Goal: Information Seeking & Learning: Learn about a topic

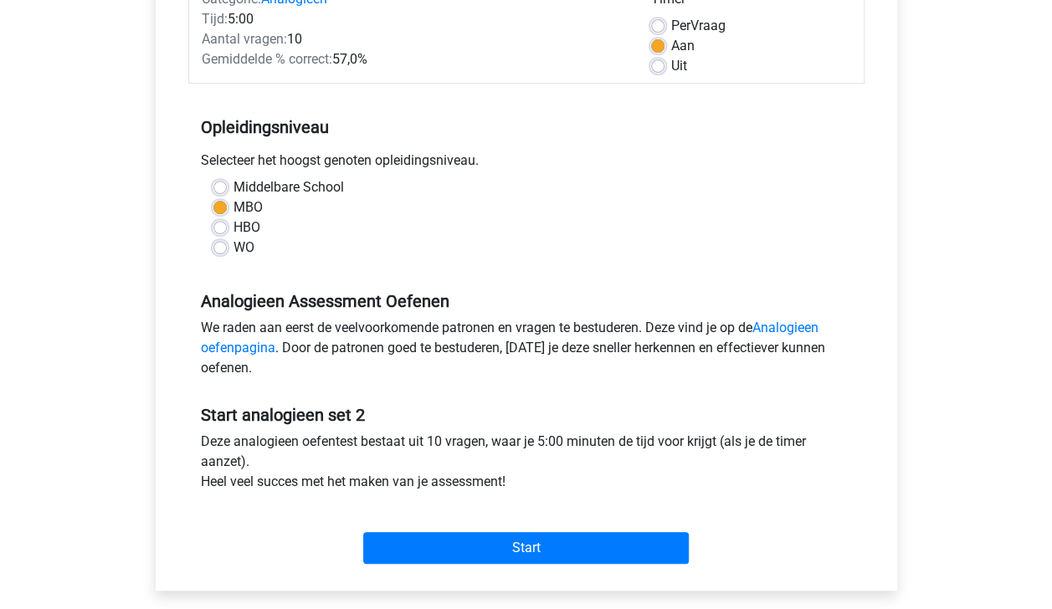
scroll to position [245, 0]
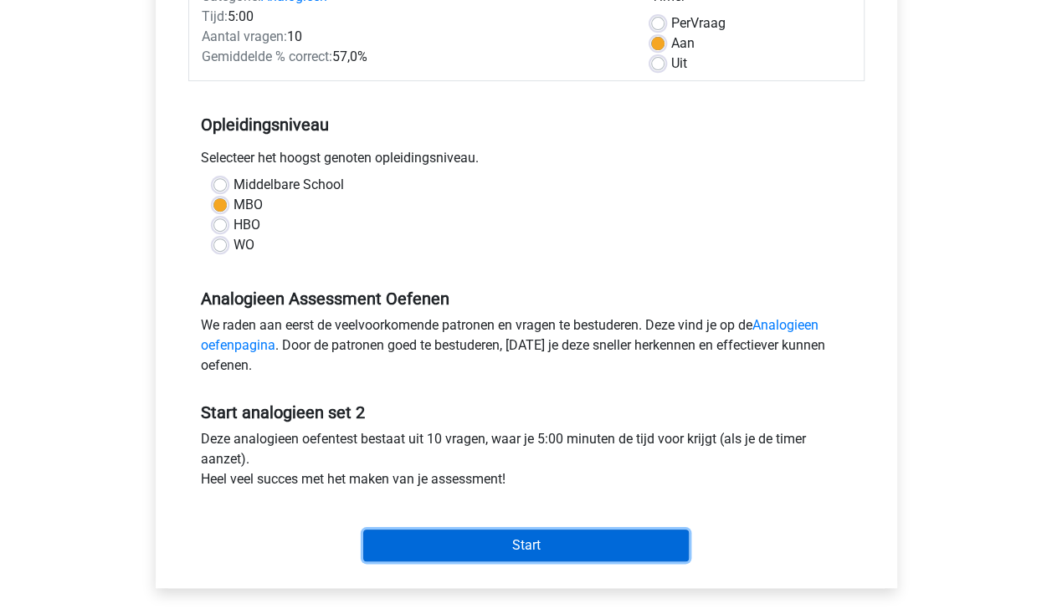
click at [647, 542] on input "Start" at bounding box center [525, 546] width 325 height 32
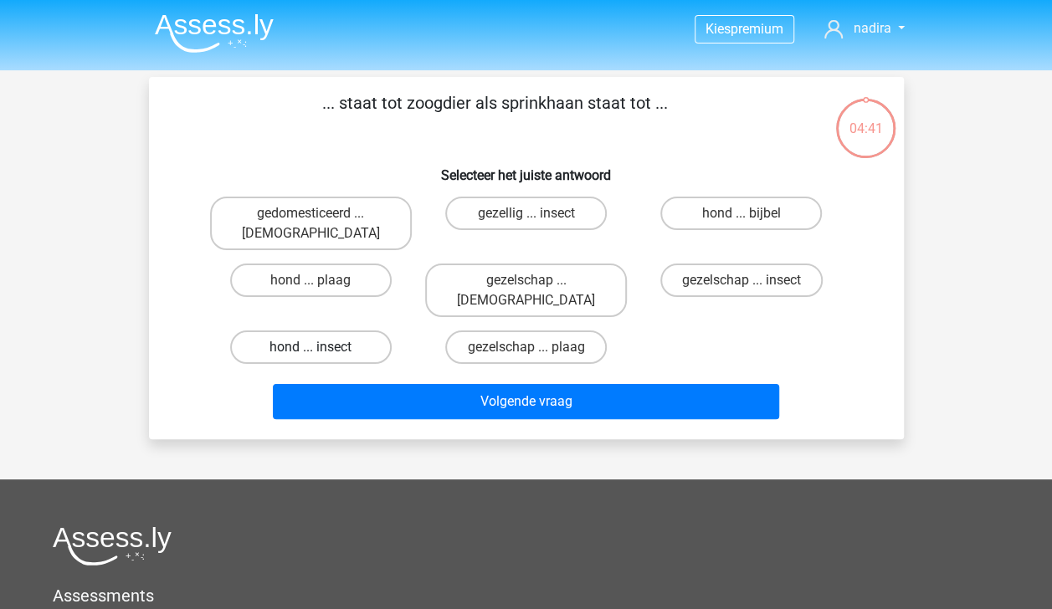
click at [340, 330] on label "hond ... insect" at bounding box center [310, 346] width 161 height 33
click at [321, 347] on input "hond ... insect" at bounding box center [315, 352] width 11 height 11
radio input "true"
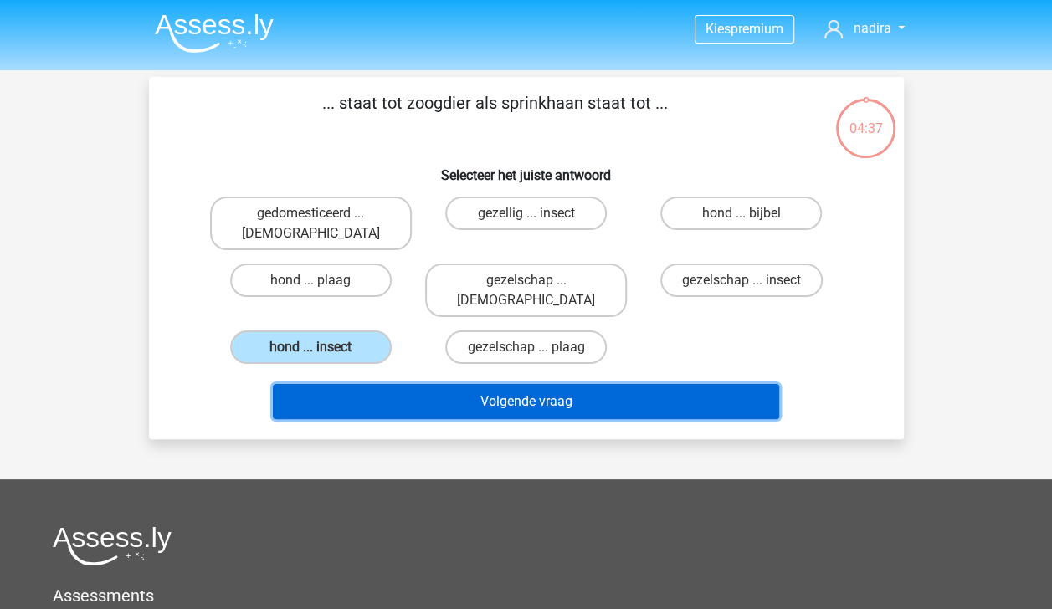
click at [504, 384] on button "Volgende vraag" at bounding box center [526, 401] width 506 height 35
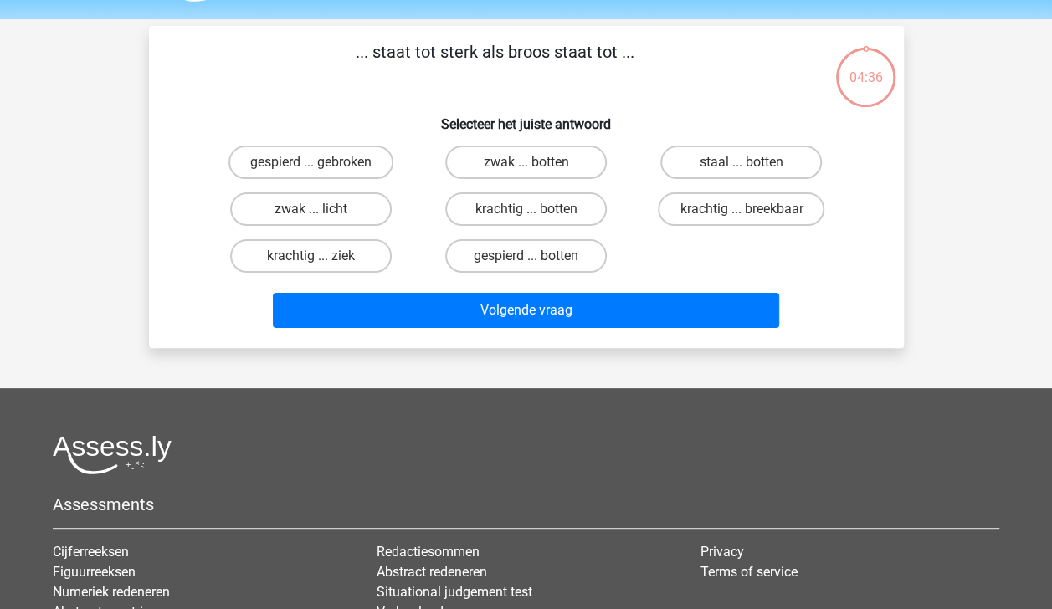
scroll to position [77, 0]
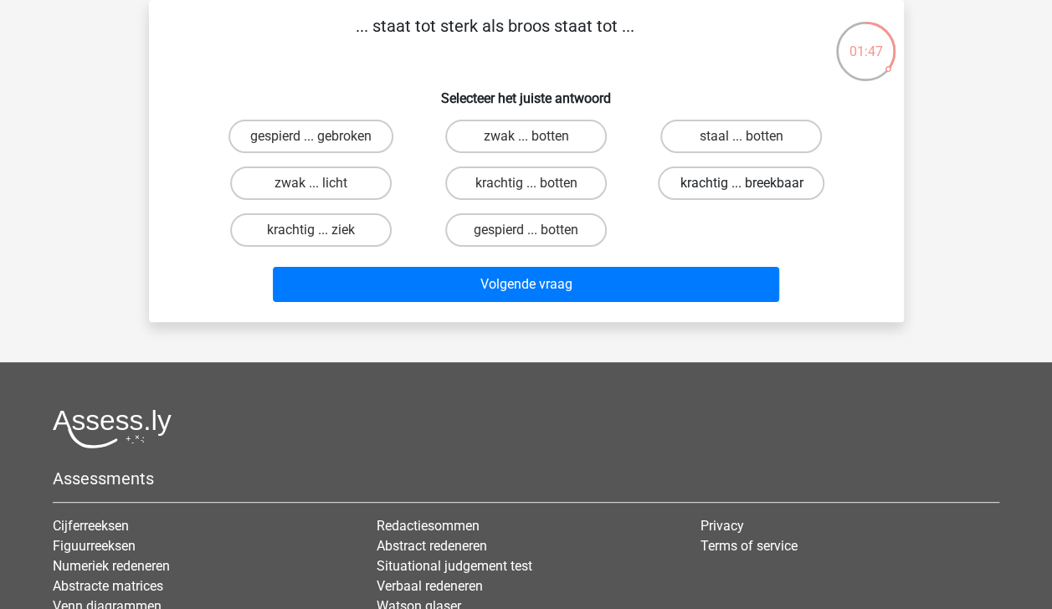
click at [782, 182] on label "krachtig ... breekbaar" at bounding box center [741, 182] width 166 height 33
click at [752, 183] on input "krachtig ... breekbaar" at bounding box center [746, 188] width 11 height 11
radio input "true"
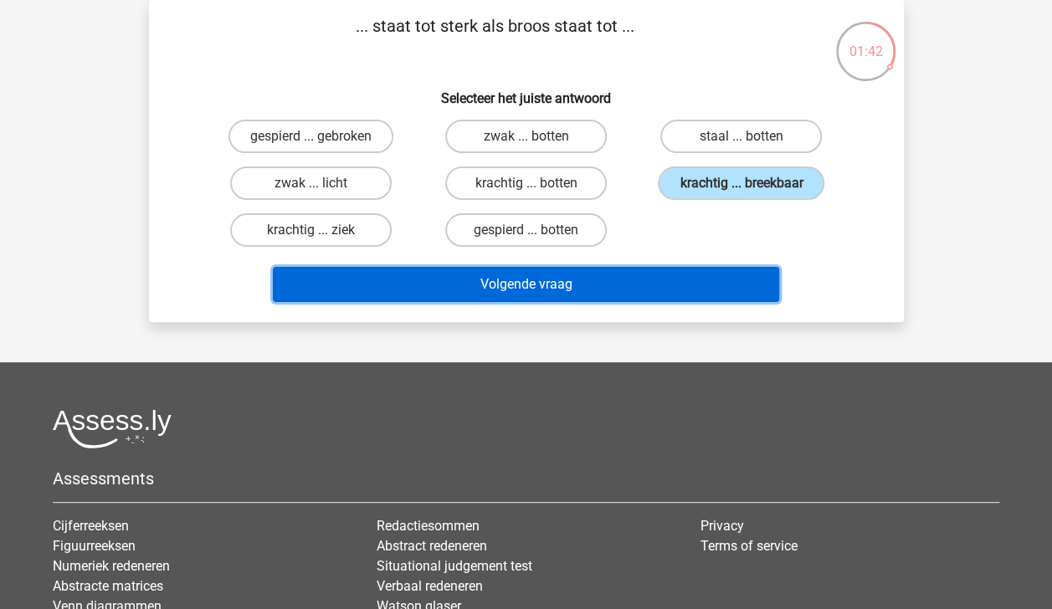
click at [700, 284] on button "Volgende vraag" at bounding box center [526, 284] width 506 height 35
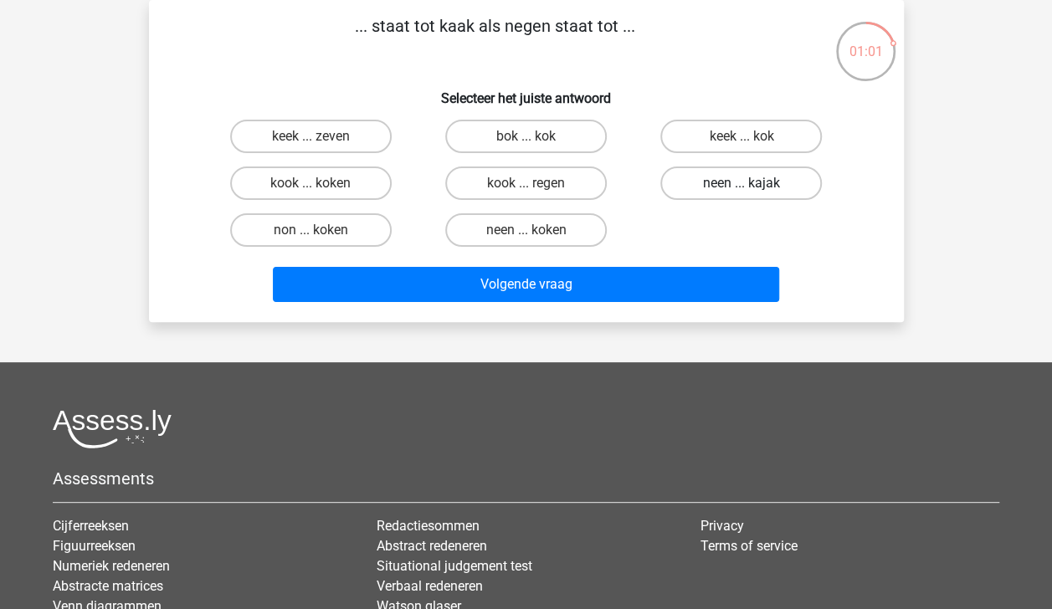
click at [765, 181] on label "neen ... kajak" at bounding box center [740, 182] width 161 height 33
click at [752, 183] on input "neen ... kajak" at bounding box center [746, 188] width 11 height 11
radio input "true"
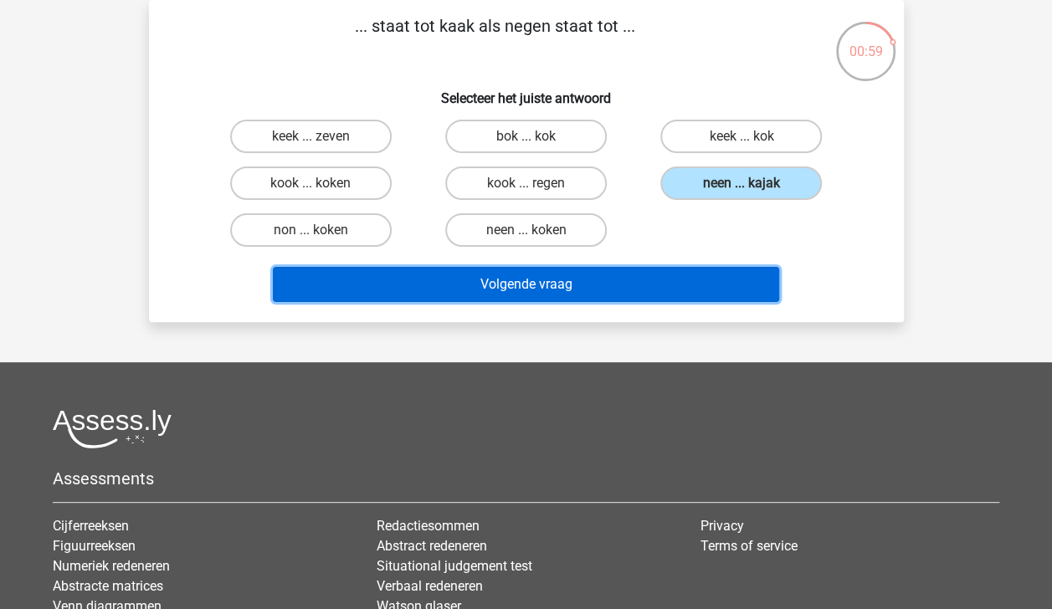
click at [668, 281] on button "Volgende vraag" at bounding box center [526, 284] width 506 height 35
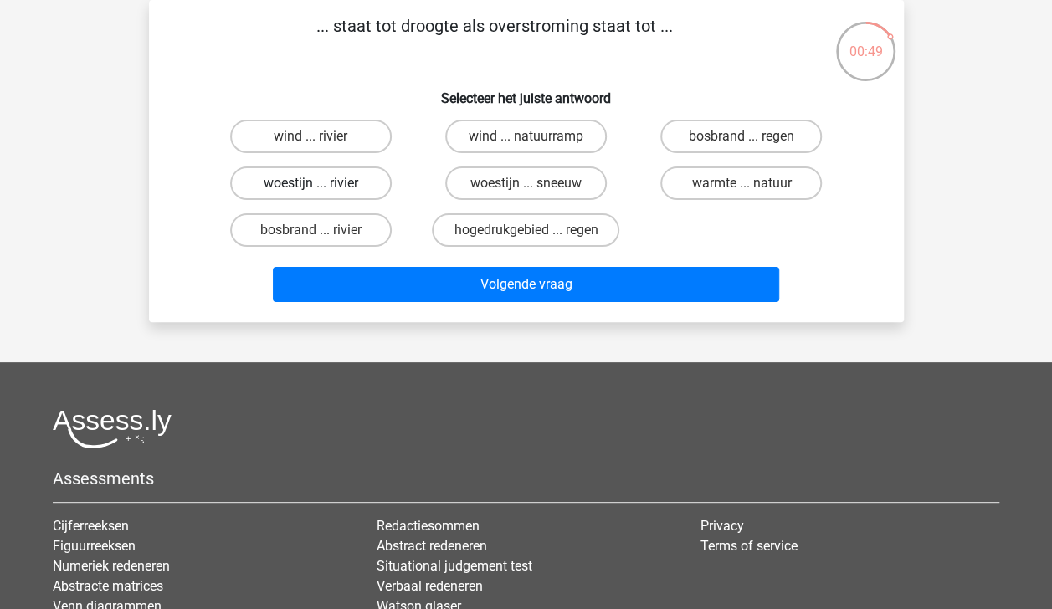
click at [350, 184] on label "woestijn ... rivier" at bounding box center [310, 182] width 161 height 33
click at [321, 184] on input "woestijn ... rivier" at bounding box center [315, 188] width 11 height 11
radio input "true"
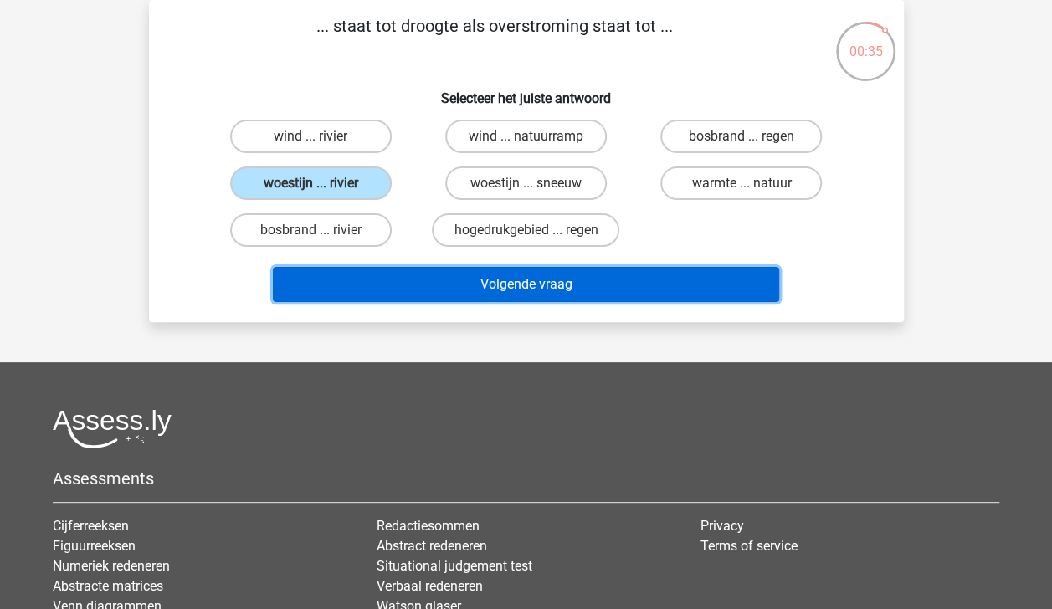
click at [596, 283] on button "Volgende vraag" at bounding box center [526, 284] width 506 height 35
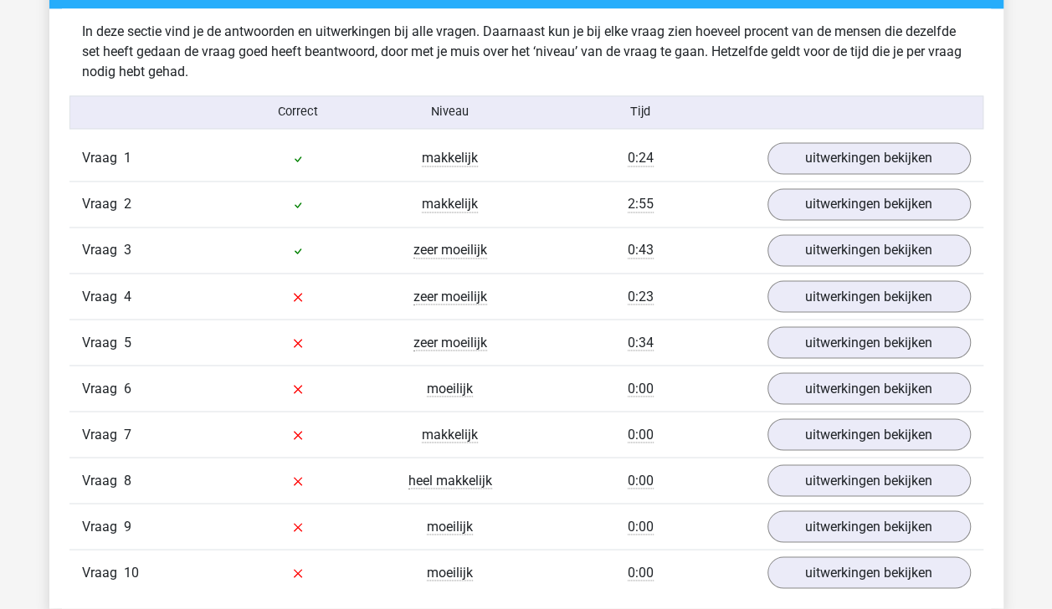
scroll to position [1322, 0]
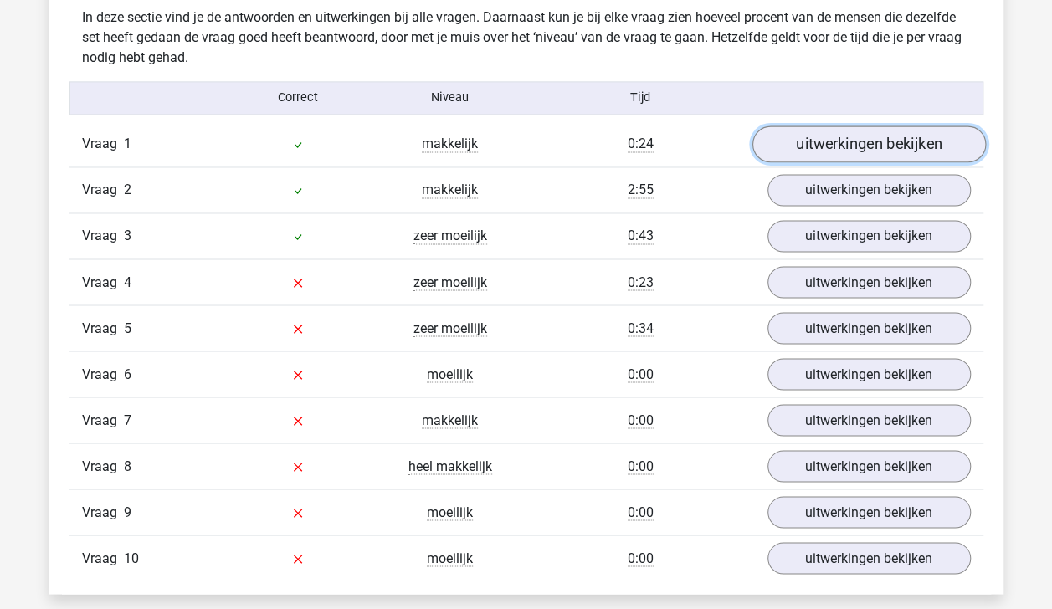
click at [896, 136] on link "uitwerkingen bekijken" at bounding box center [867, 143] width 233 height 37
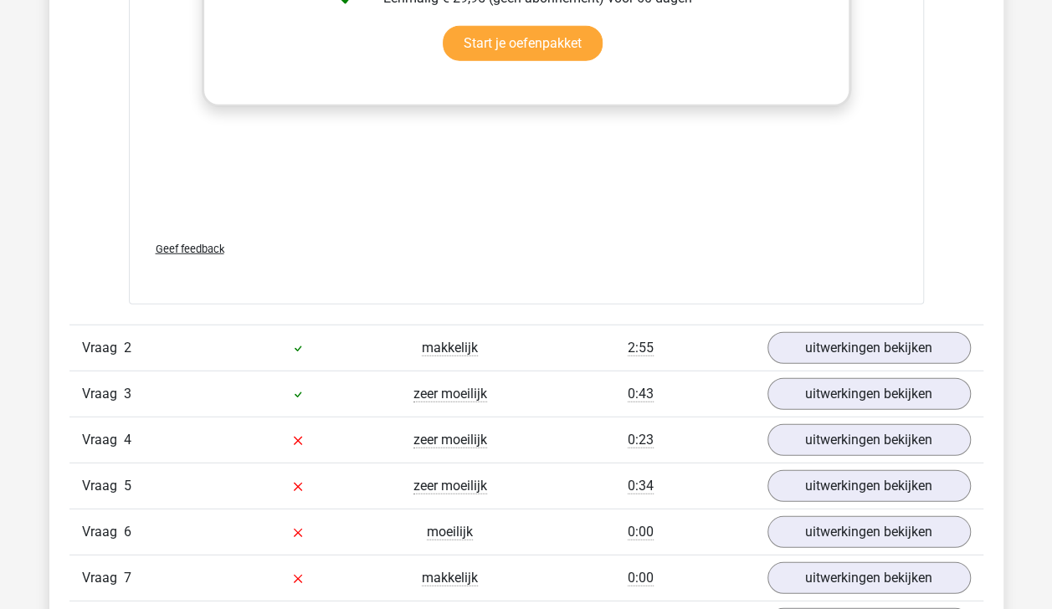
scroll to position [2138, 0]
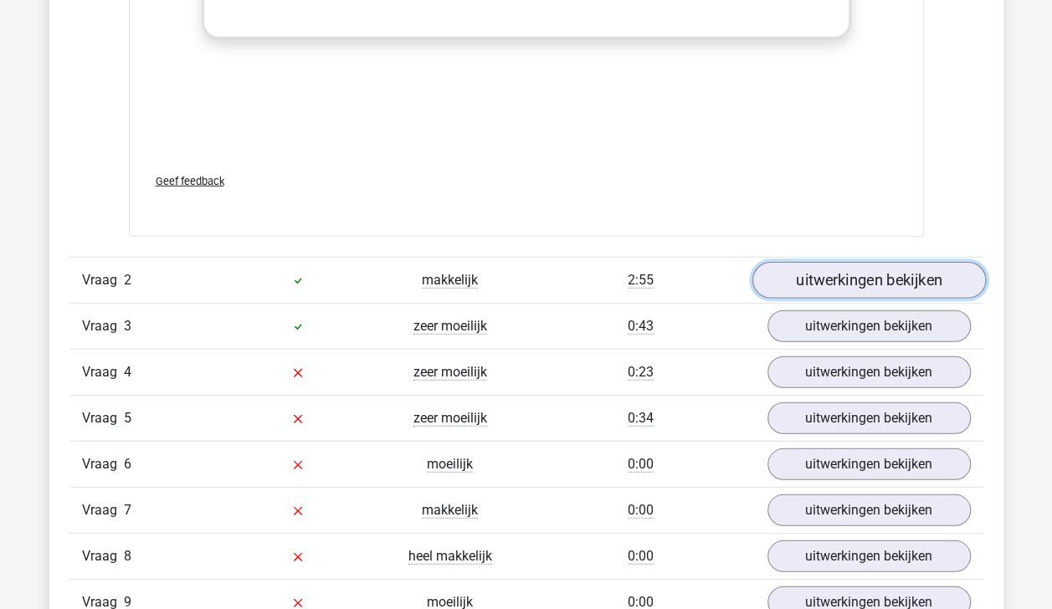
click at [930, 278] on link "uitwerkingen bekijken" at bounding box center [867, 280] width 233 height 37
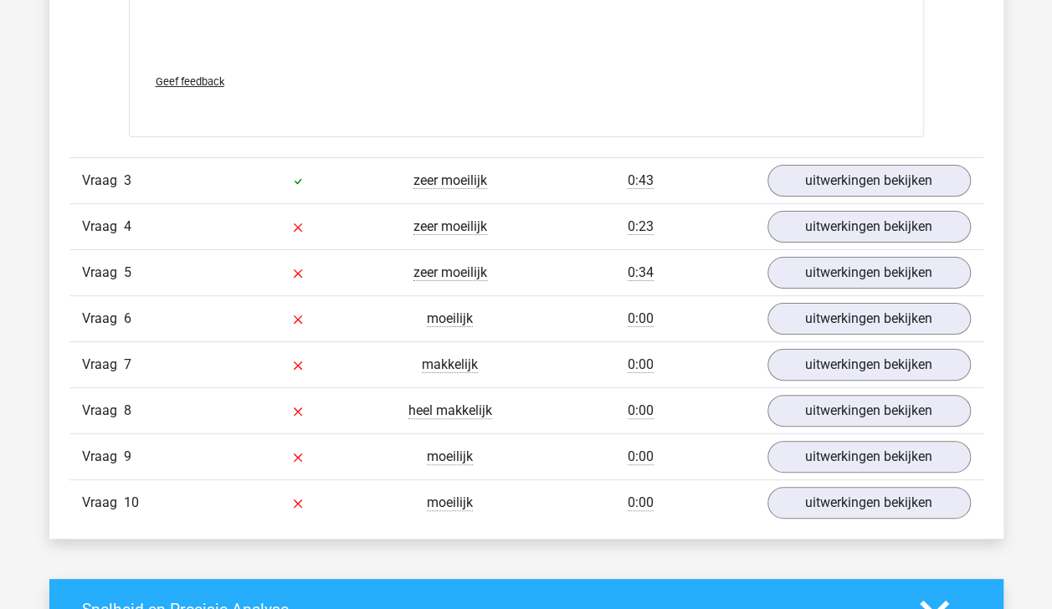
scroll to position [3288, 0]
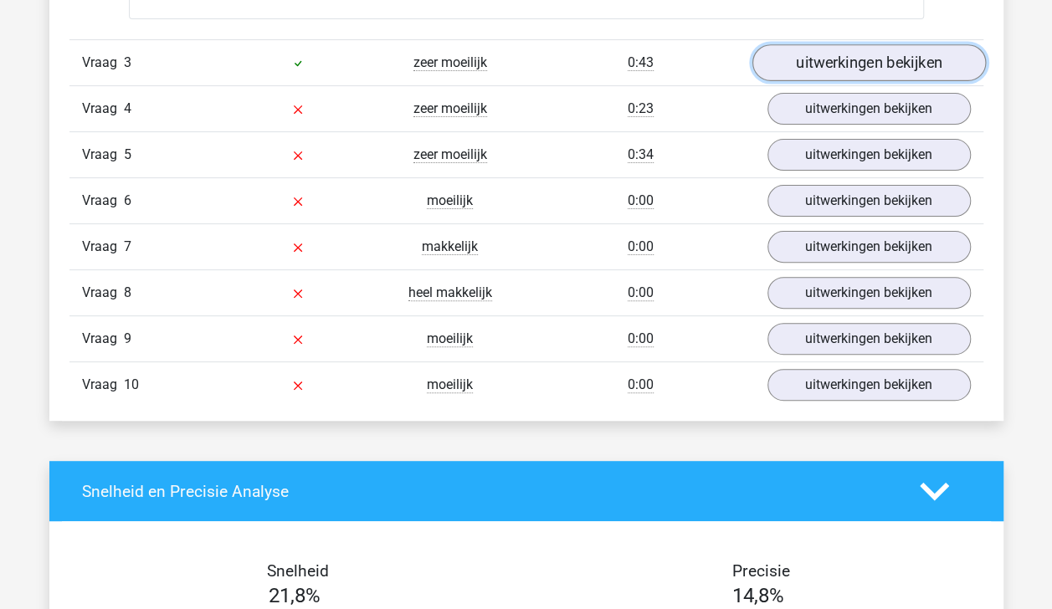
click at [897, 62] on link "uitwerkingen bekijken" at bounding box center [867, 63] width 233 height 37
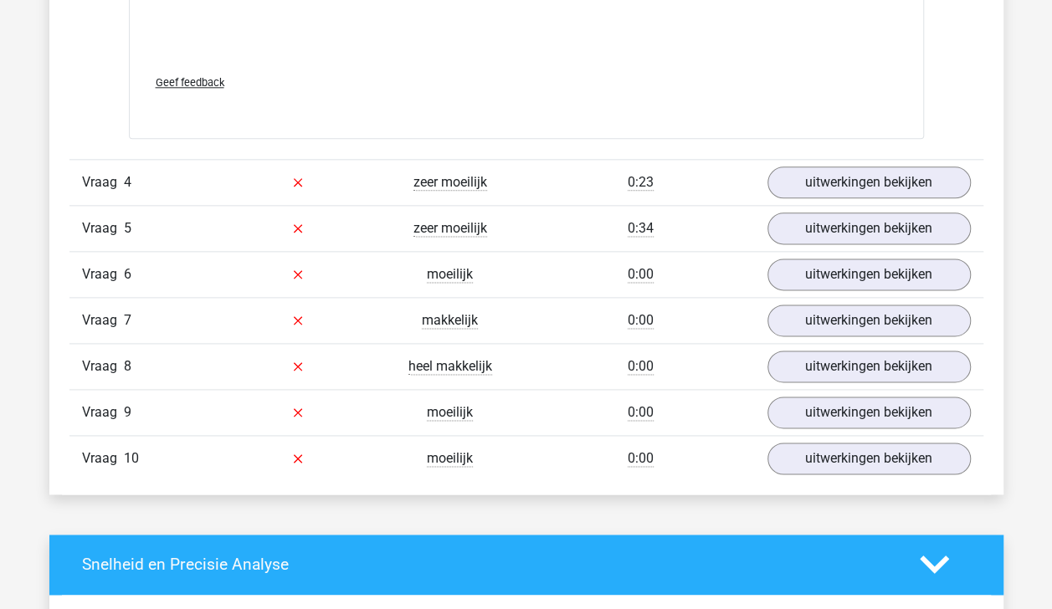
scroll to position [4146, 0]
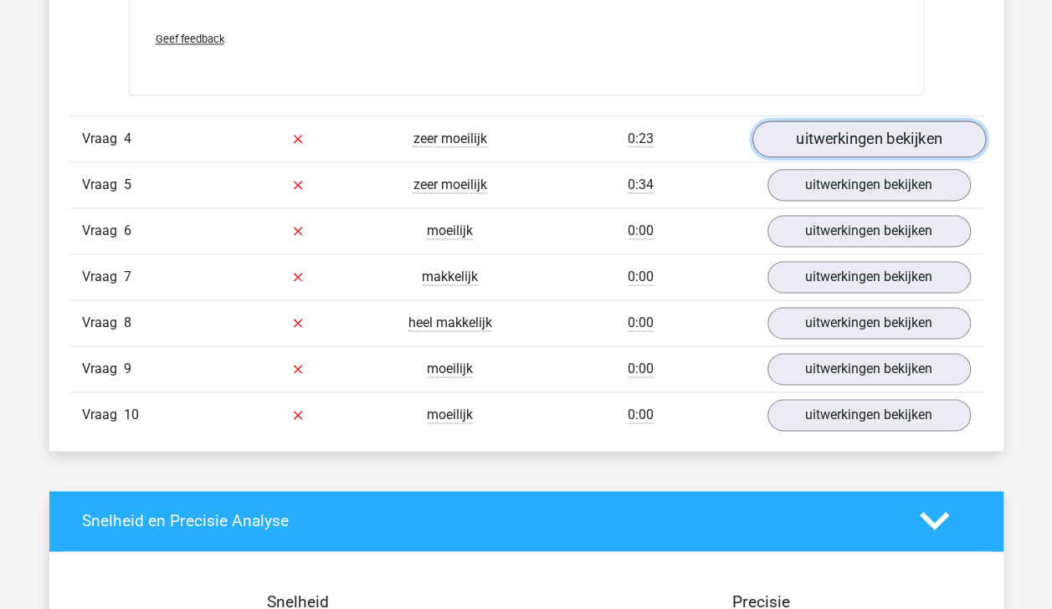
click at [908, 129] on link "uitwerkingen bekijken" at bounding box center [867, 138] width 233 height 37
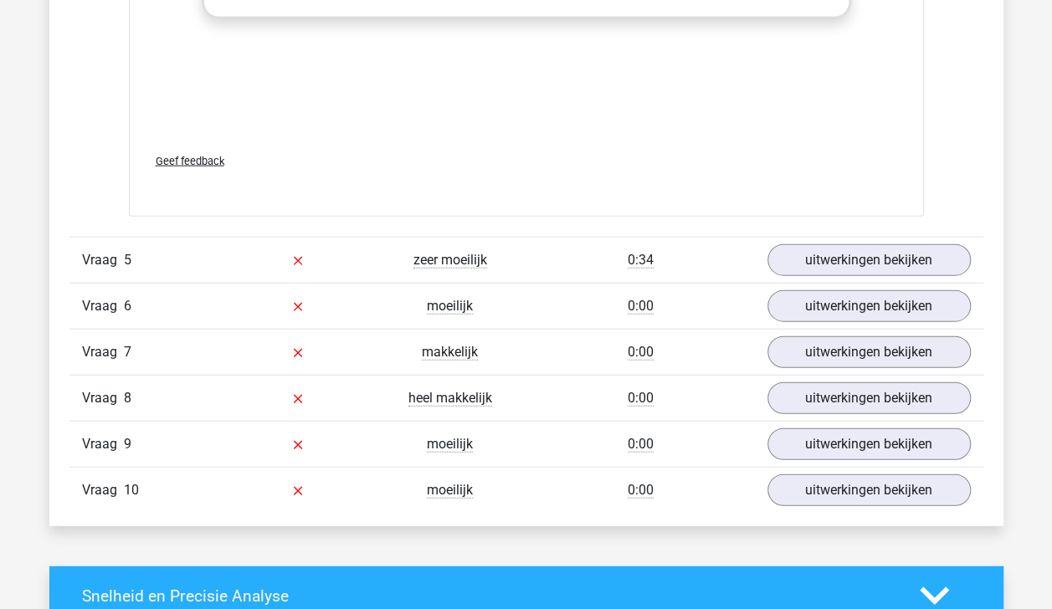
scroll to position [4999, 0]
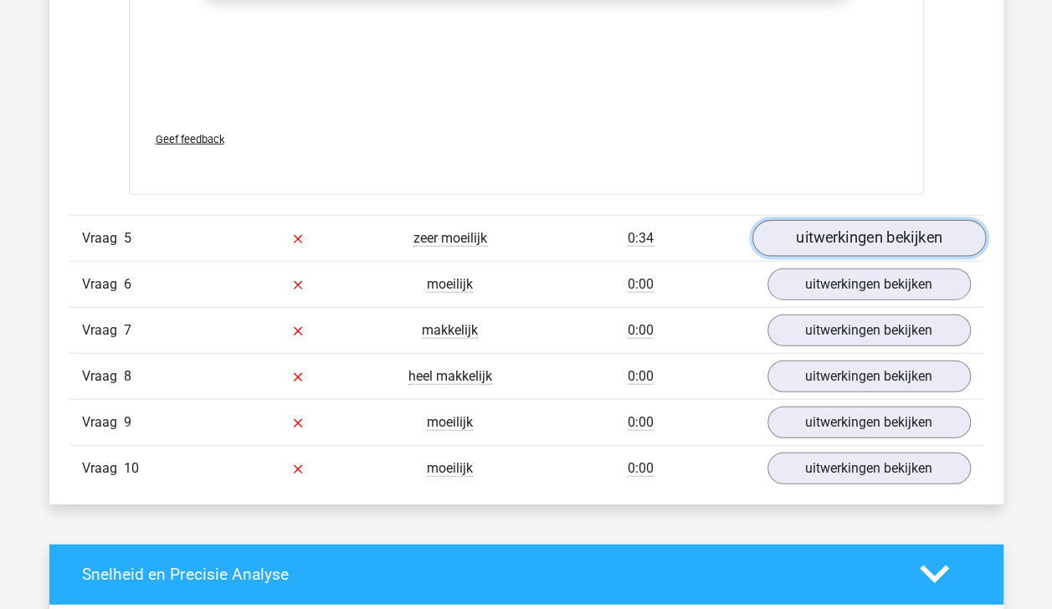
click at [918, 238] on link "uitwerkingen bekijken" at bounding box center [867, 238] width 233 height 37
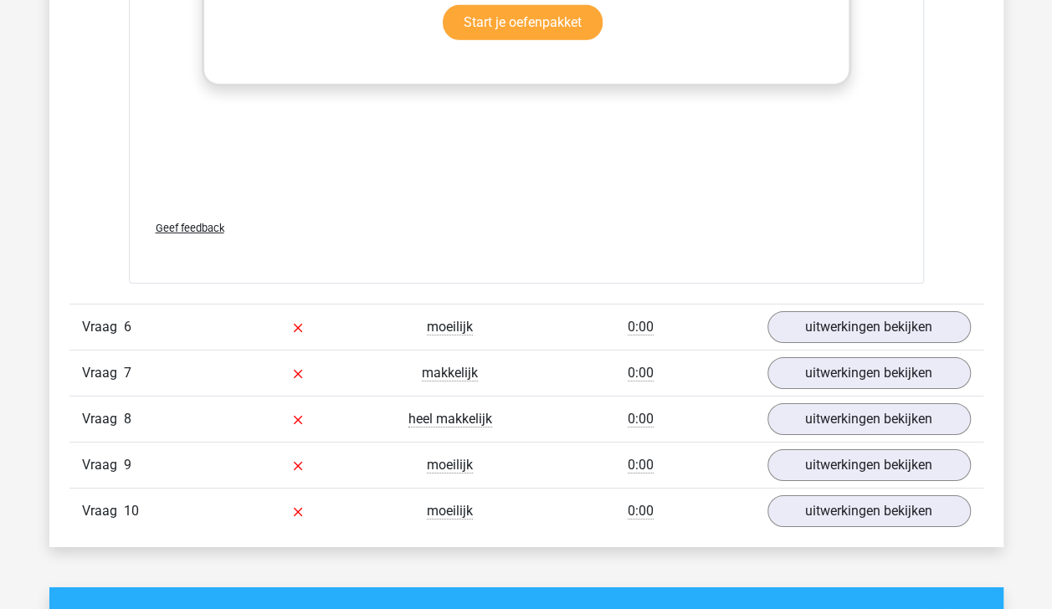
scroll to position [5867, 0]
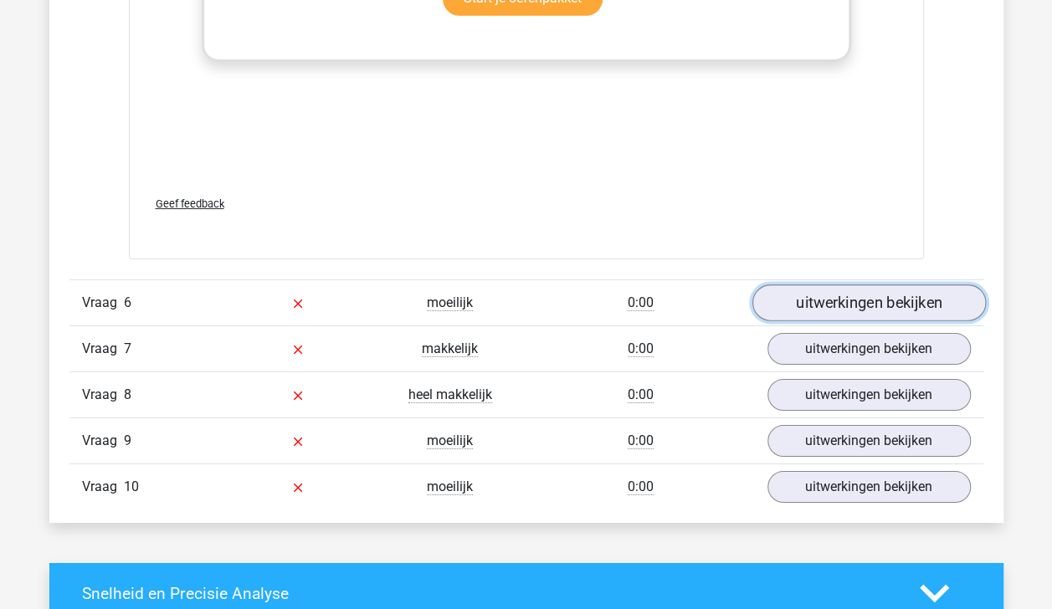
click at [898, 293] on link "uitwerkingen bekijken" at bounding box center [867, 302] width 233 height 37
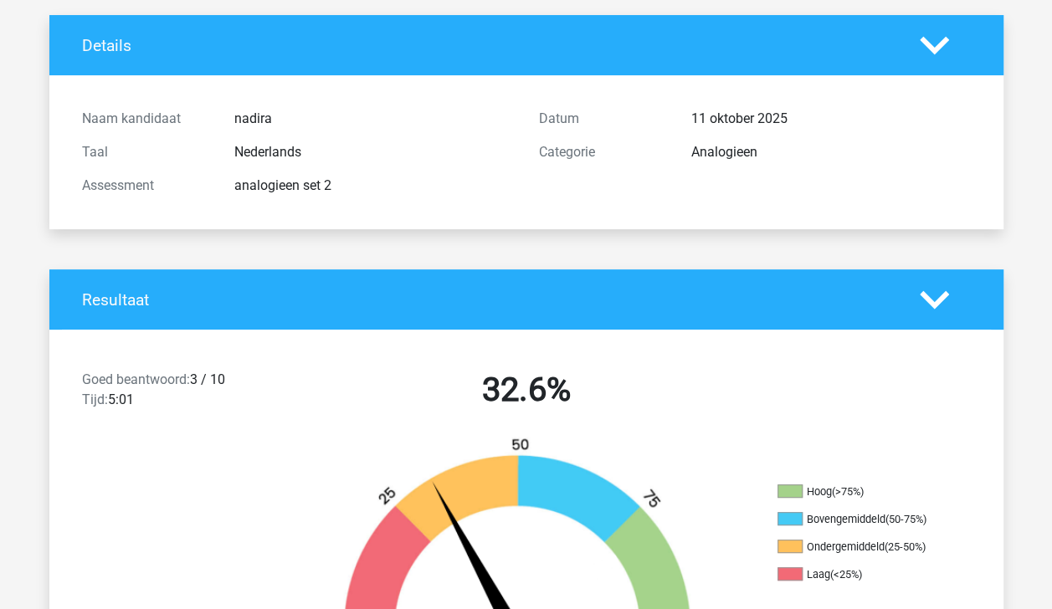
scroll to position [0, 0]
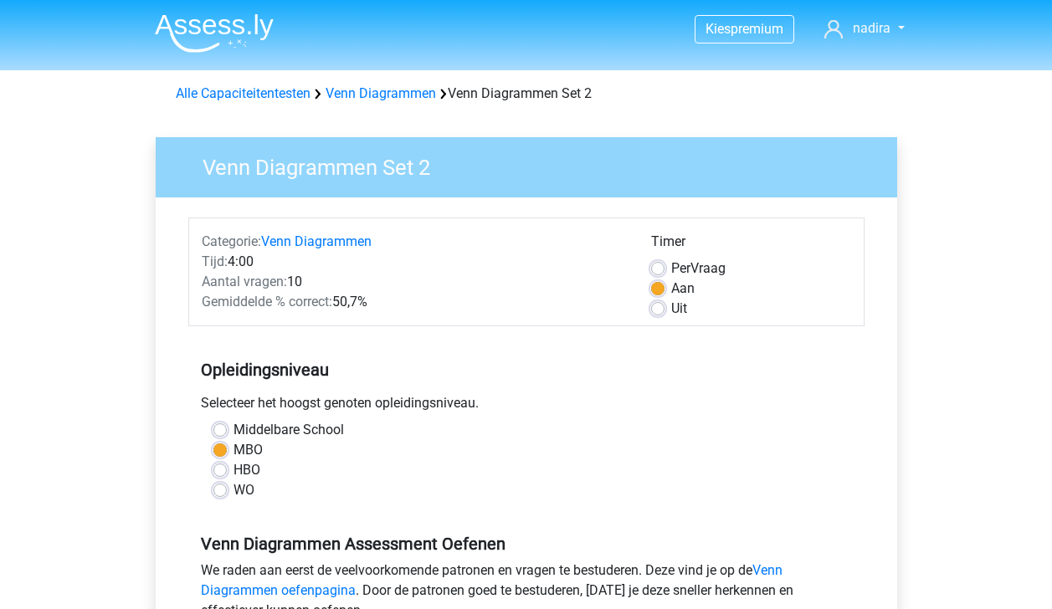
scroll to position [318, 0]
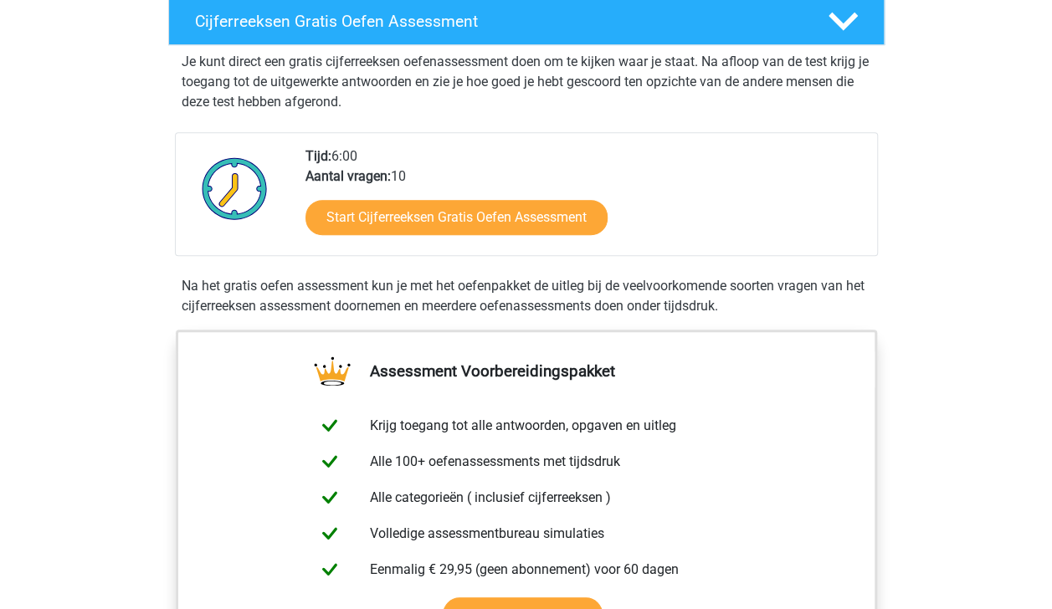
scroll to position [302, 0]
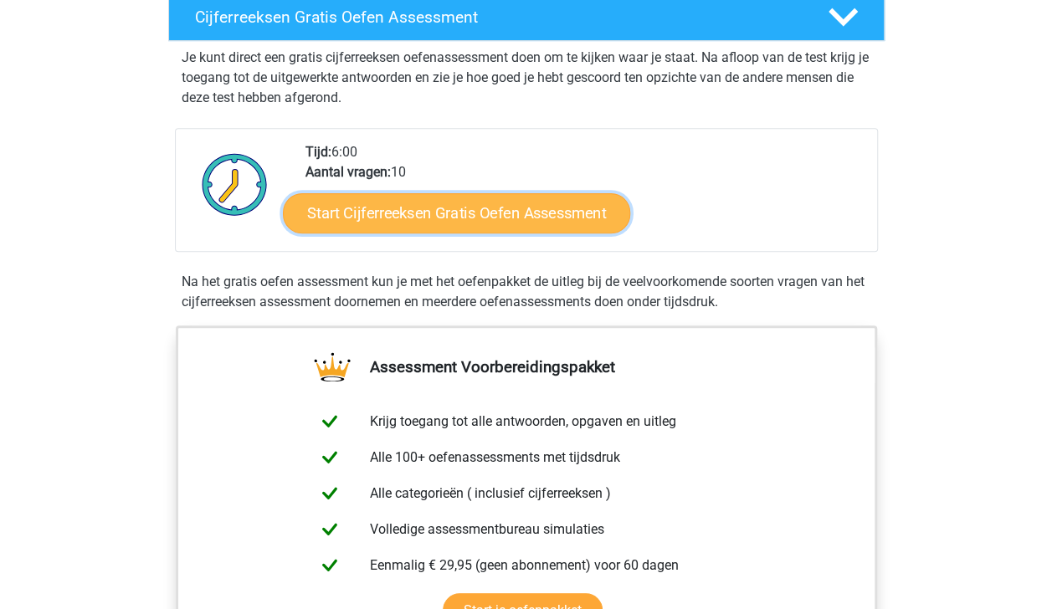
click at [579, 233] on link "Start Cijferreeksen Gratis Oefen Assessment" at bounding box center [456, 212] width 347 height 40
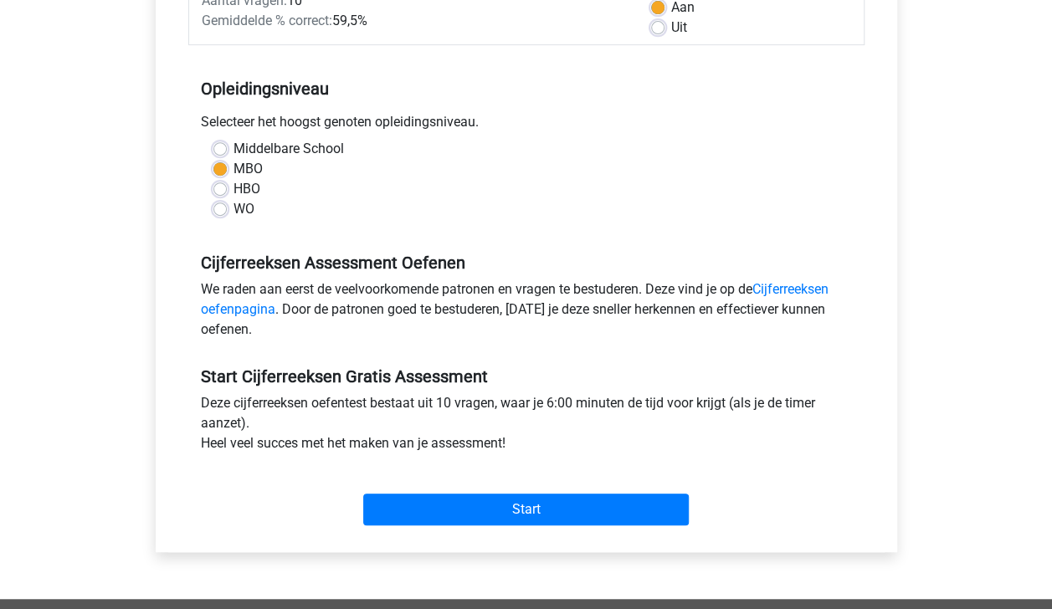
scroll to position [286, 0]
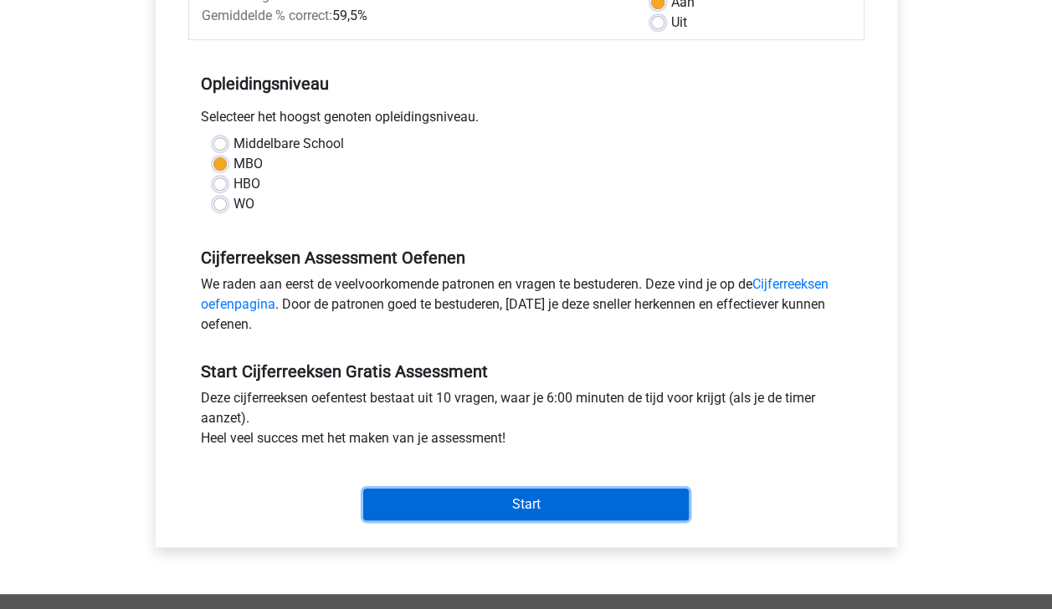
click at [597, 504] on input "Start" at bounding box center [525, 505] width 325 height 32
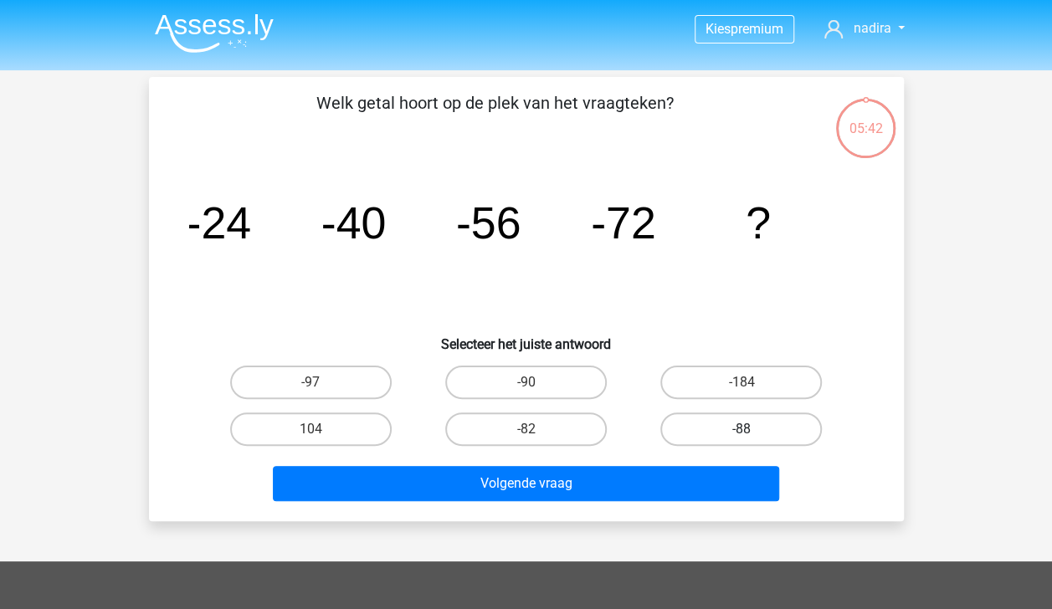
click at [783, 427] on label "-88" at bounding box center [740, 428] width 161 height 33
click at [752, 429] on input "-88" at bounding box center [746, 434] width 11 height 11
radio input "true"
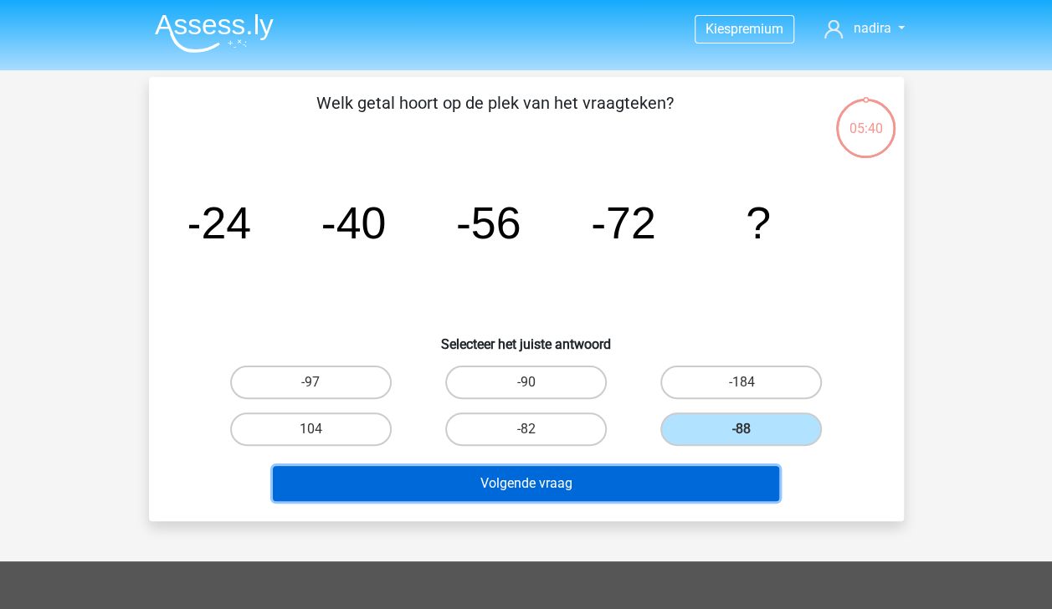
click at [726, 477] on button "Volgende vraag" at bounding box center [526, 483] width 506 height 35
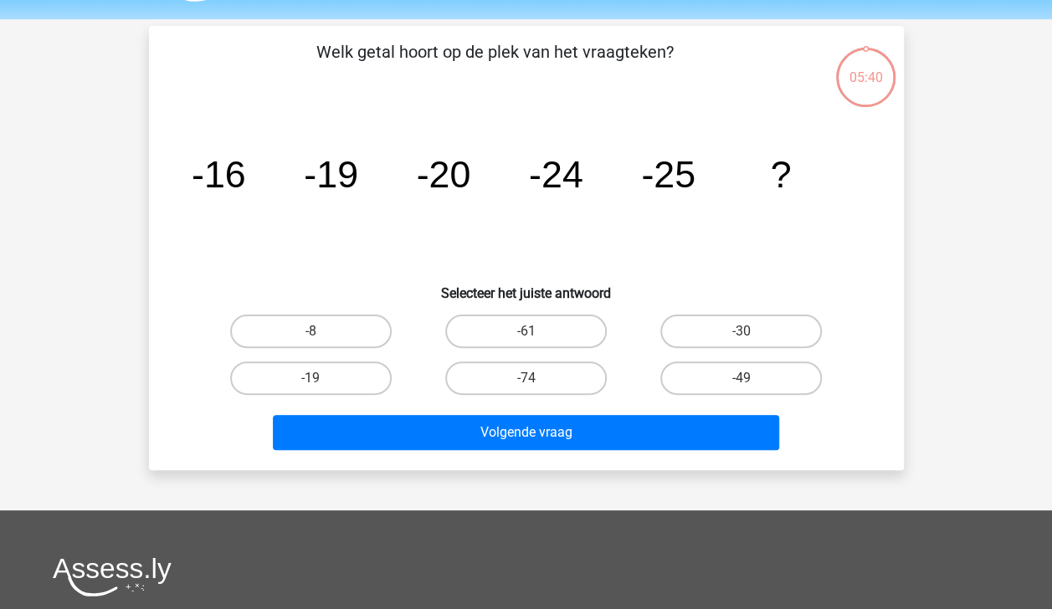
scroll to position [77, 0]
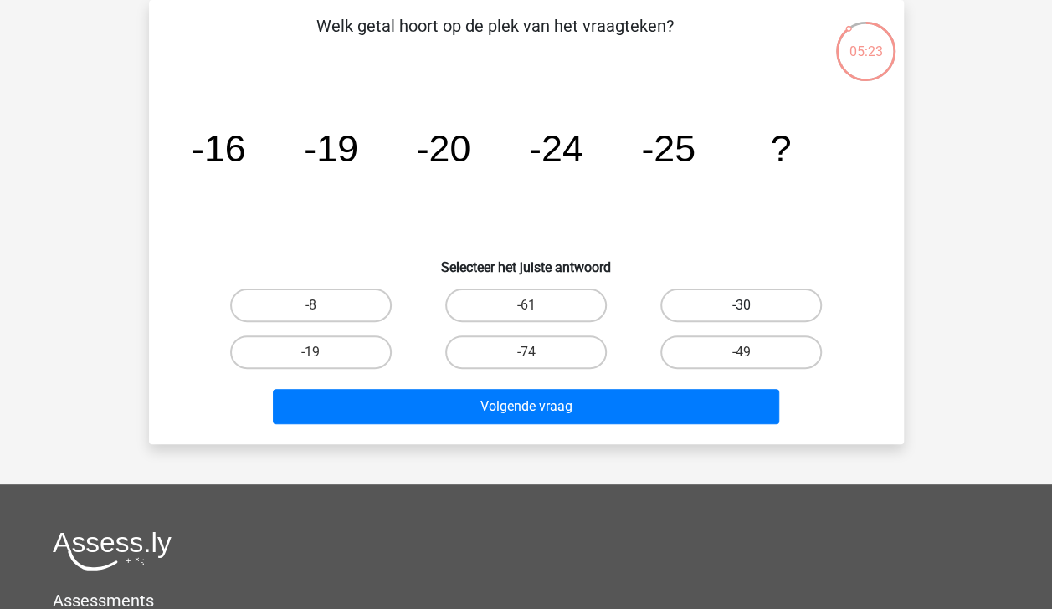
click at [758, 304] on label "-30" at bounding box center [740, 305] width 161 height 33
click at [752, 305] on input "-30" at bounding box center [746, 310] width 11 height 11
radio input "true"
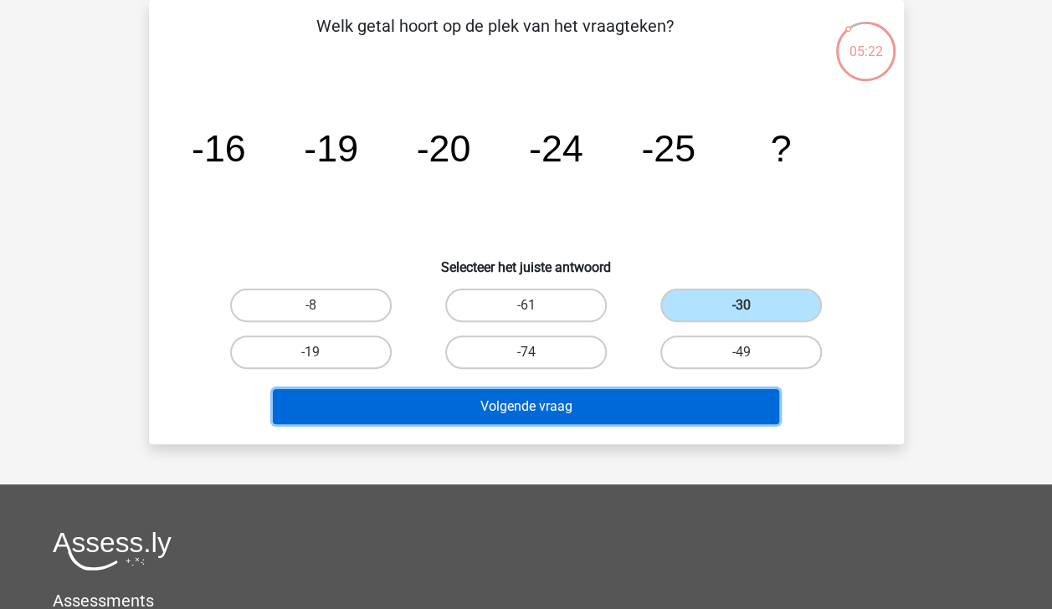
click at [719, 397] on button "Volgende vraag" at bounding box center [526, 406] width 506 height 35
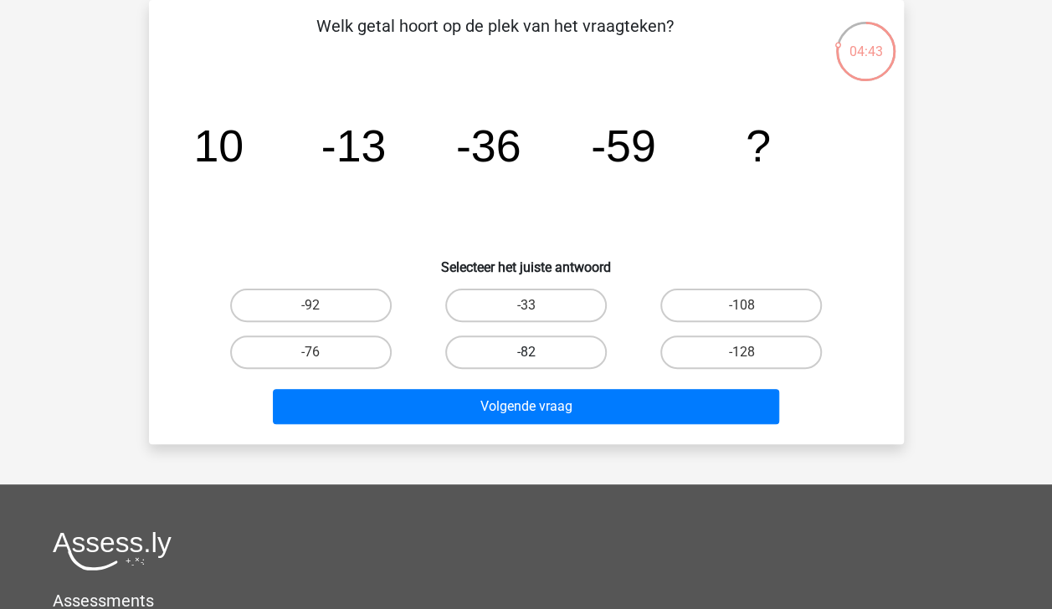
click at [542, 351] on label "-82" at bounding box center [525, 351] width 161 height 33
click at [536, 352] on input "-82" at bounding box center [530, 357] width 11 height 11
radio input "true"
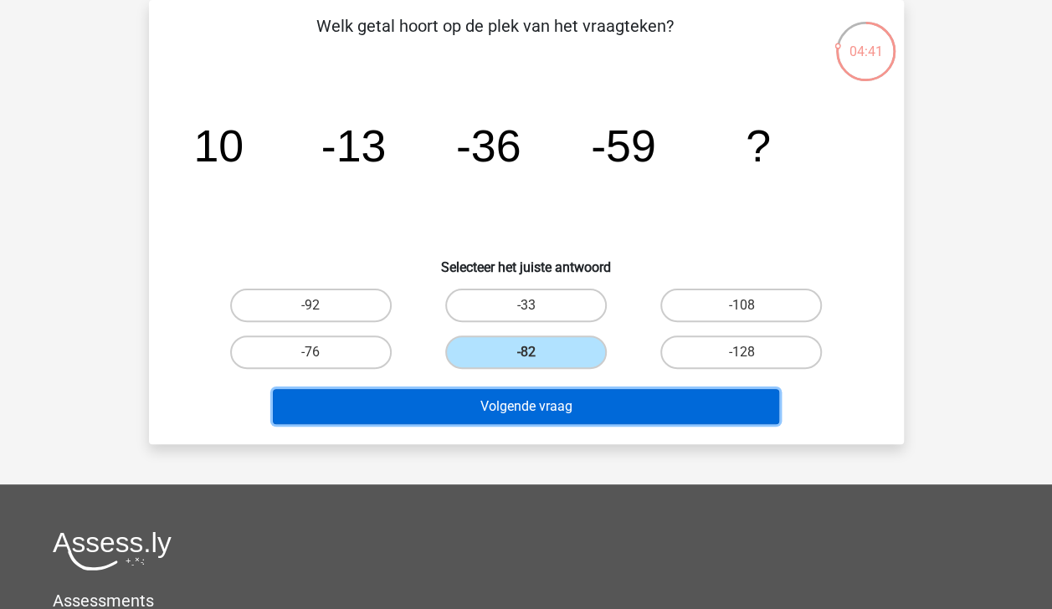
click at [602, 402] on button "Volgende vraag" at bounding box center [526, 406] width 506 height 35
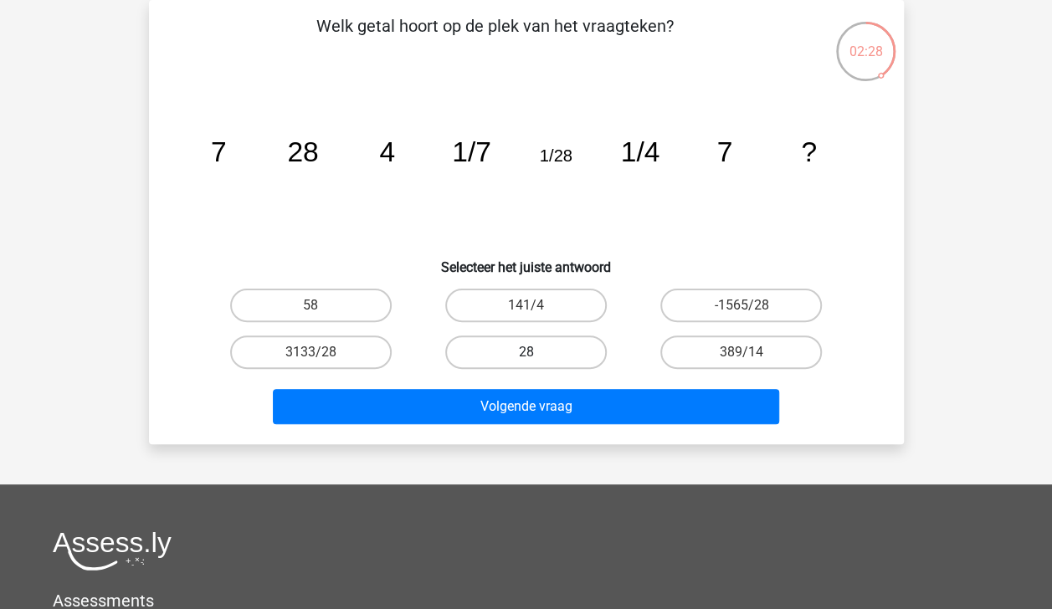
click at [582, 351] on label "28" at bounding box center [525, 351] width 161 height 33
click at [536, 352] on input "28" at bounding box center [530, 357] width 11 height 11
radio input "true"
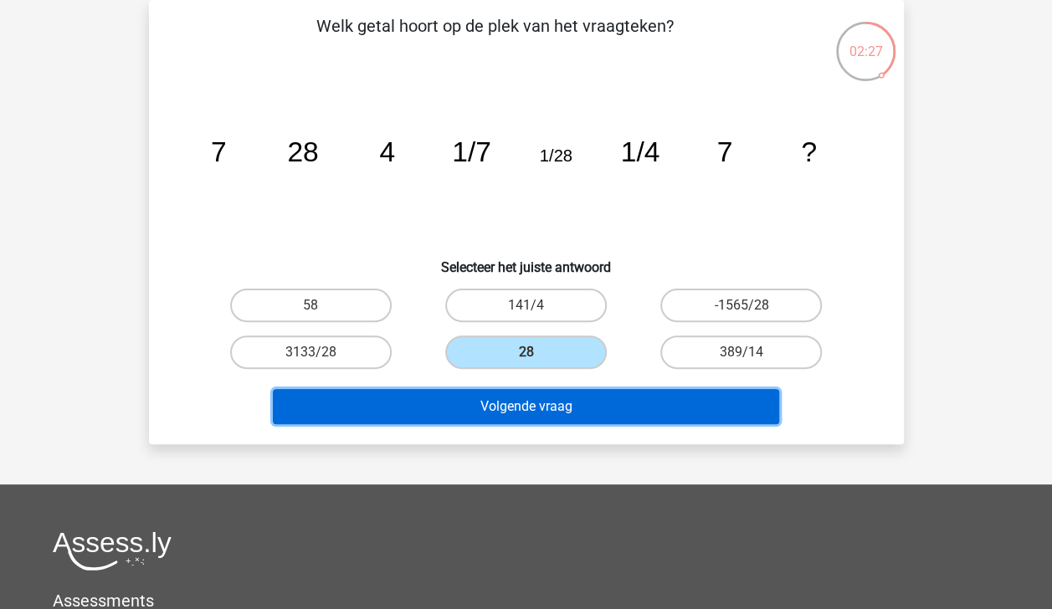
click at [646, 403] on button "Volgende vraag" at bounding box center [526, 406] width 506 height 35
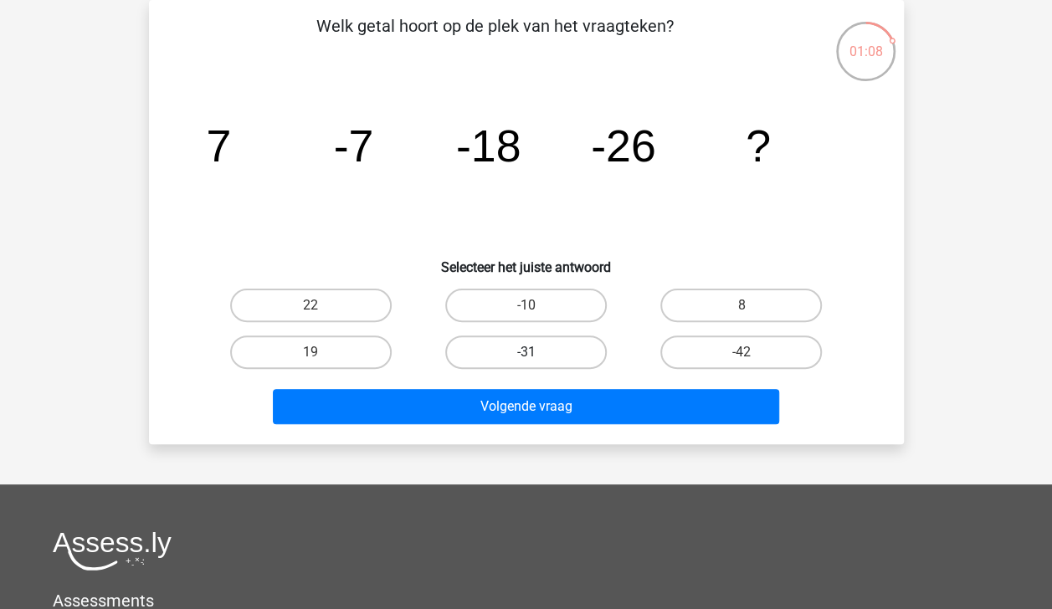
click at [498, 347] on label "-31" at bounding box center [525, 351] width 161 height 33
click at [525, 352] on input "-31" at bounding box center [530, 357] width 11 height 11
radio input "true"
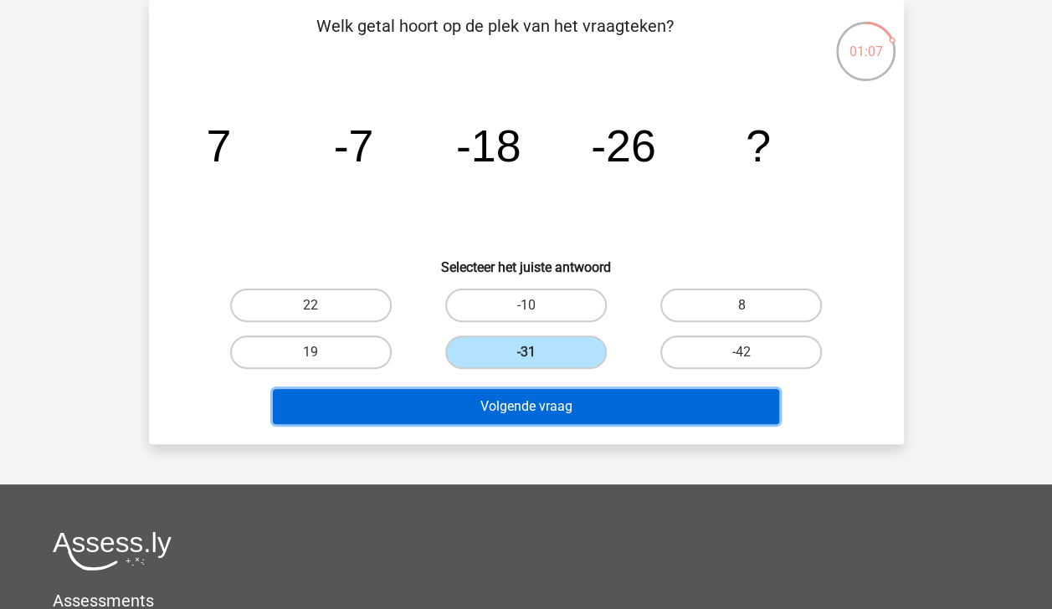
click at [540, 402] on button "Volgende vraag" at bounding box center [526, 406] width 506 height 35
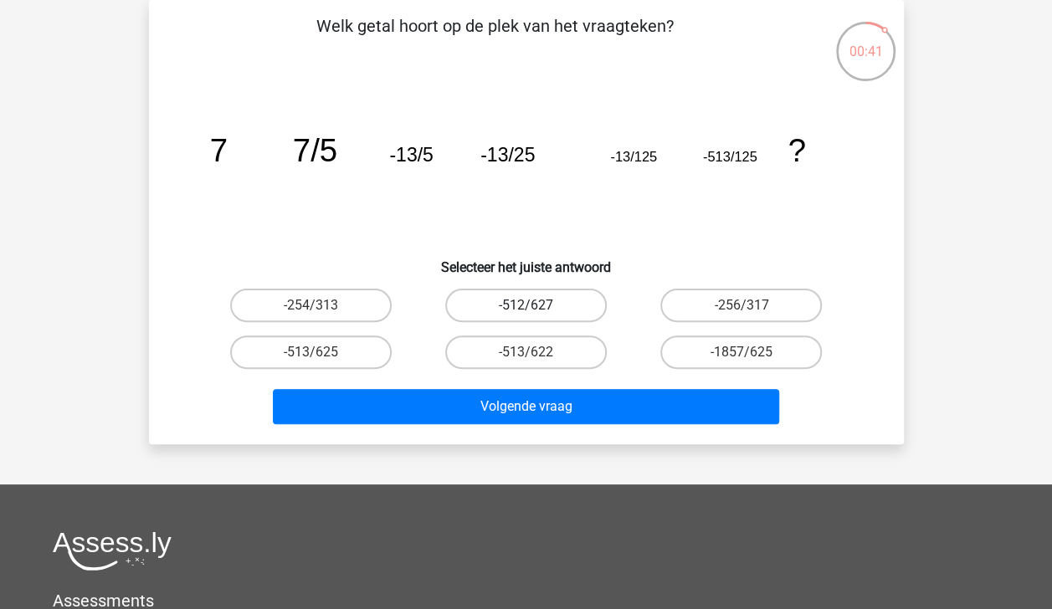
click at [545, 297] on label "-512/627" at bounding box center [525, 305] width 161 height 33
click at [536, 305] on input "-512/627" at bounding box center [530, 310] width 11 height 11
radio input "true"
click at [354, 354] on label "-513/625" at bounding box center [310, 351] width 161 height 33
click at [321, 354] on input "-513/625" at bounding box center [315, 357] width 11 height 11
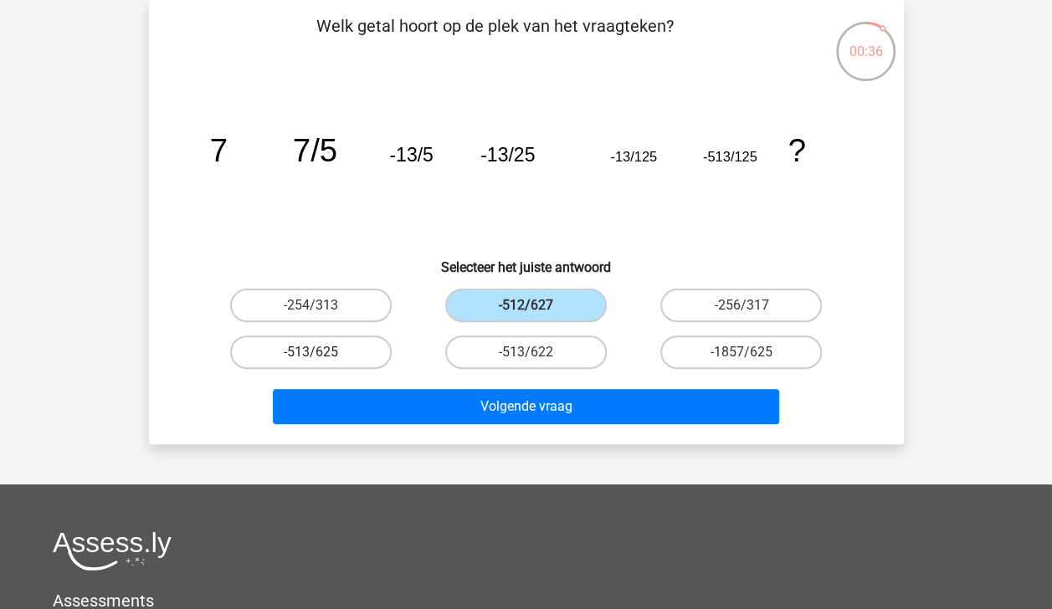
radio input "true"
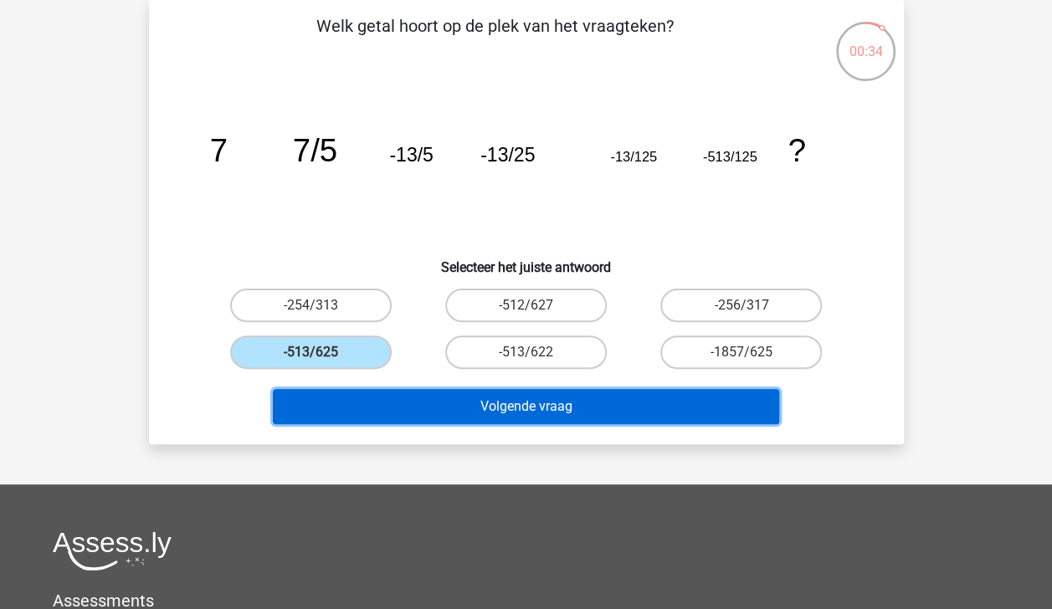
click at [468, 412] on button "Volgende vraag" at bounding box center [526, 406] width 506 height 35
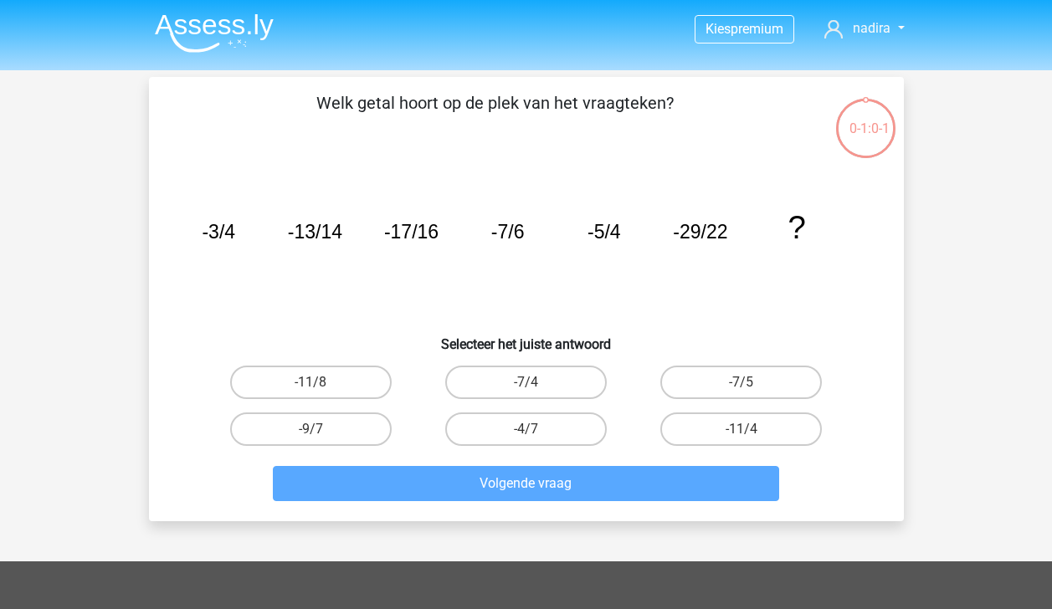
scroll to position [77, 0]
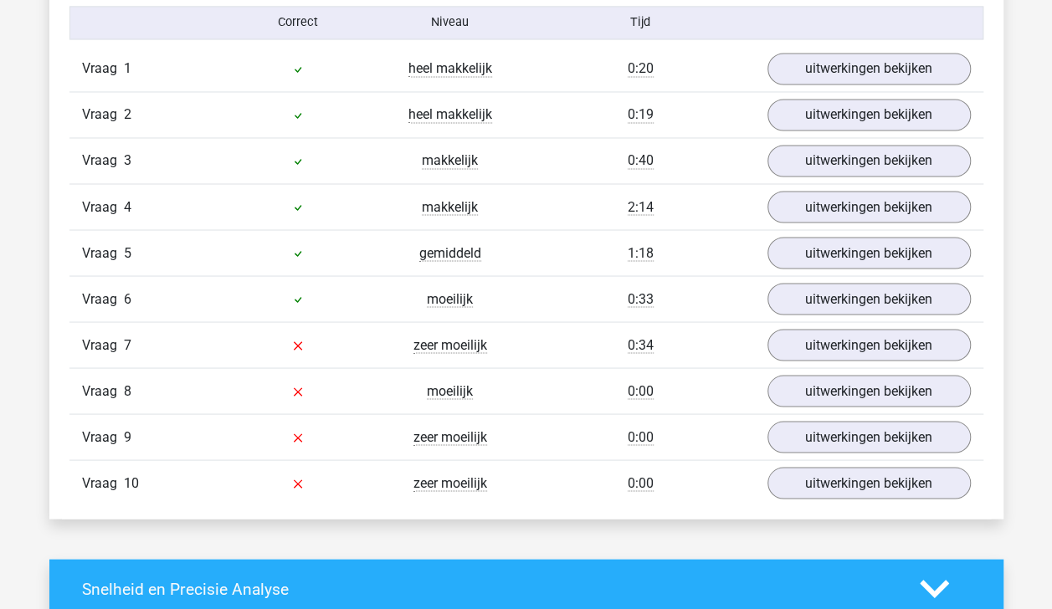
scroll to position [1400, 0]
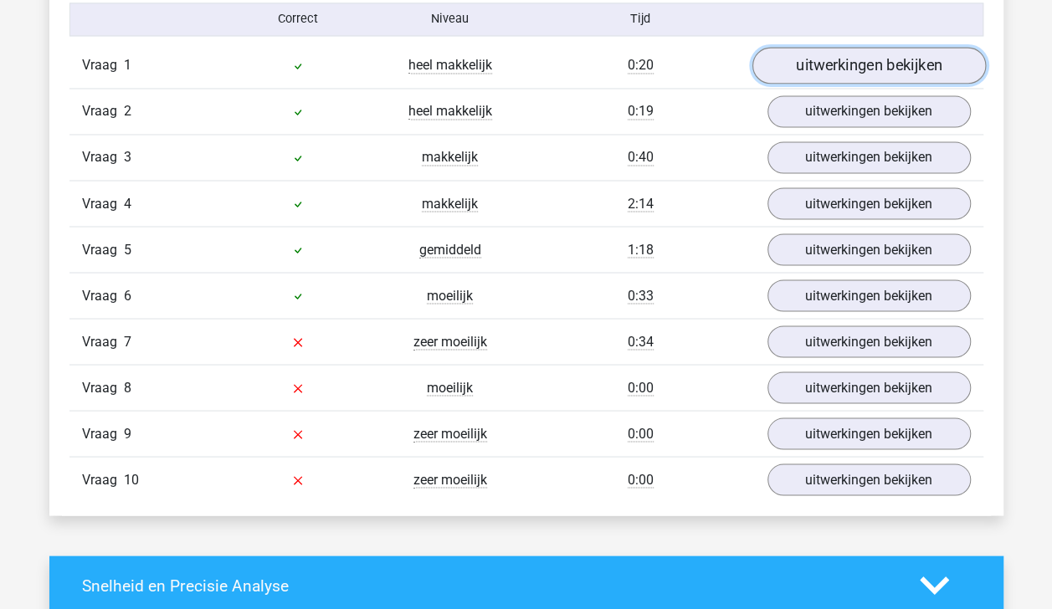
click at [898, 65] on link "uitwerkingen bekijken" at bounding box center [867, 65] width 233 height 37
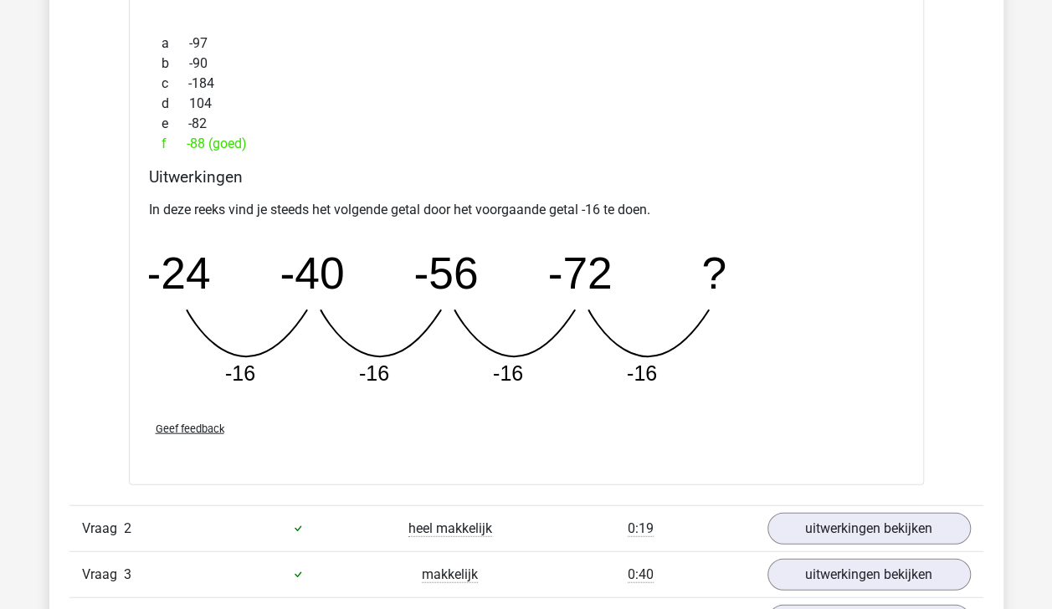
scroll to position [1718, 0]
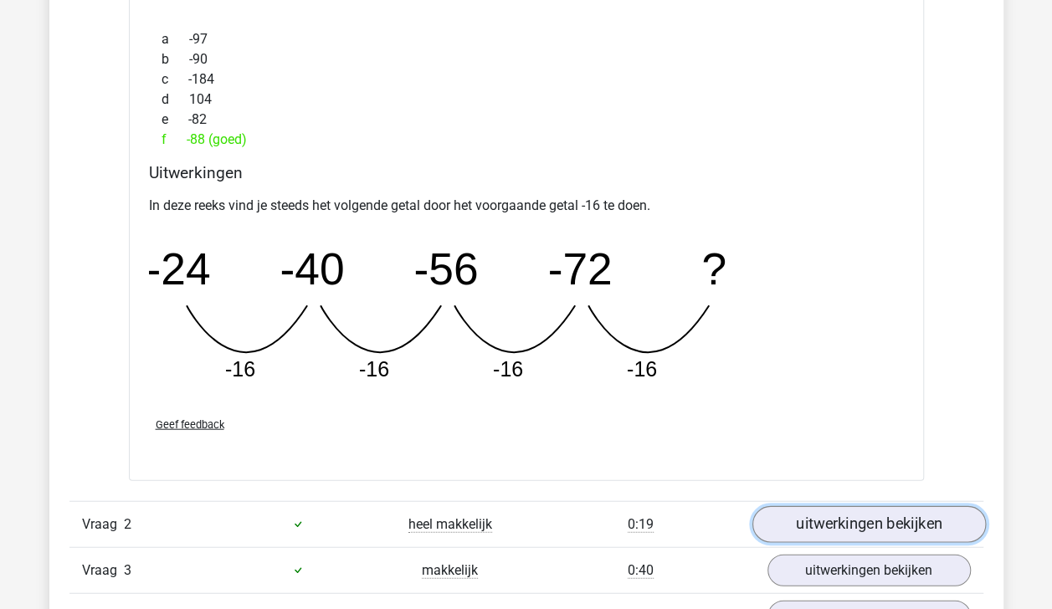
click at [929, 520] on link "uitwerkingen bekijken" at bounding box center [867, 524] width 233 height 37
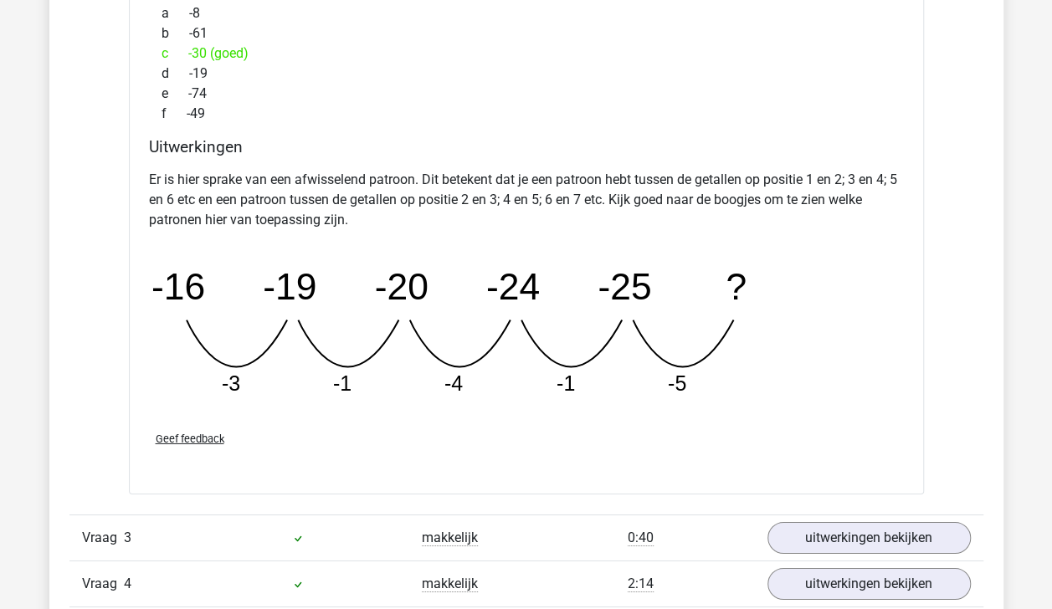
scroll to position [2562, 0]
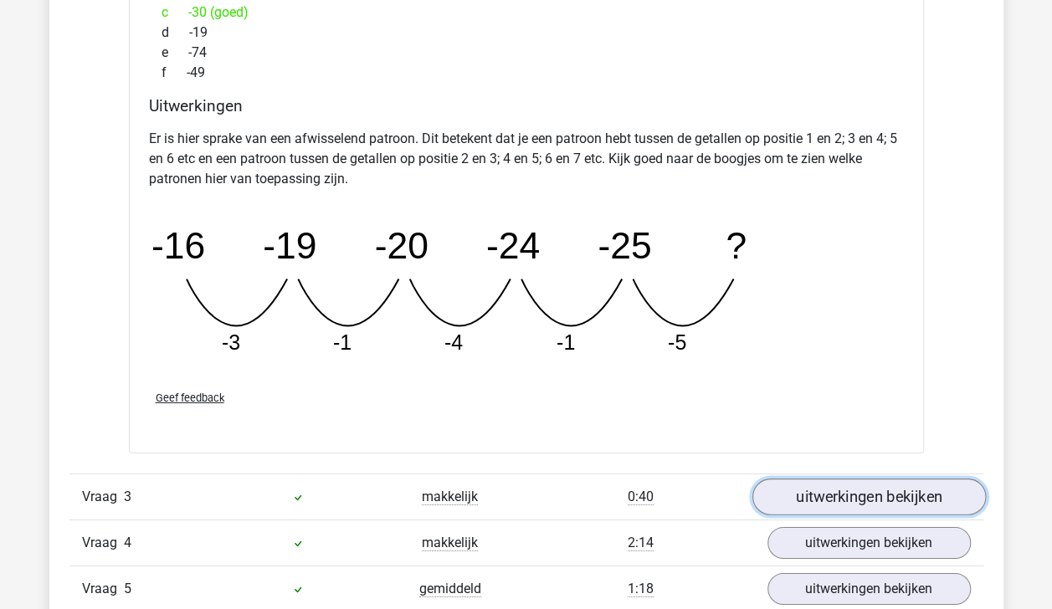
click at [937, 496] on link "uitwerkingen bekijken" at bounding box center [867, 497] width 233 height 37
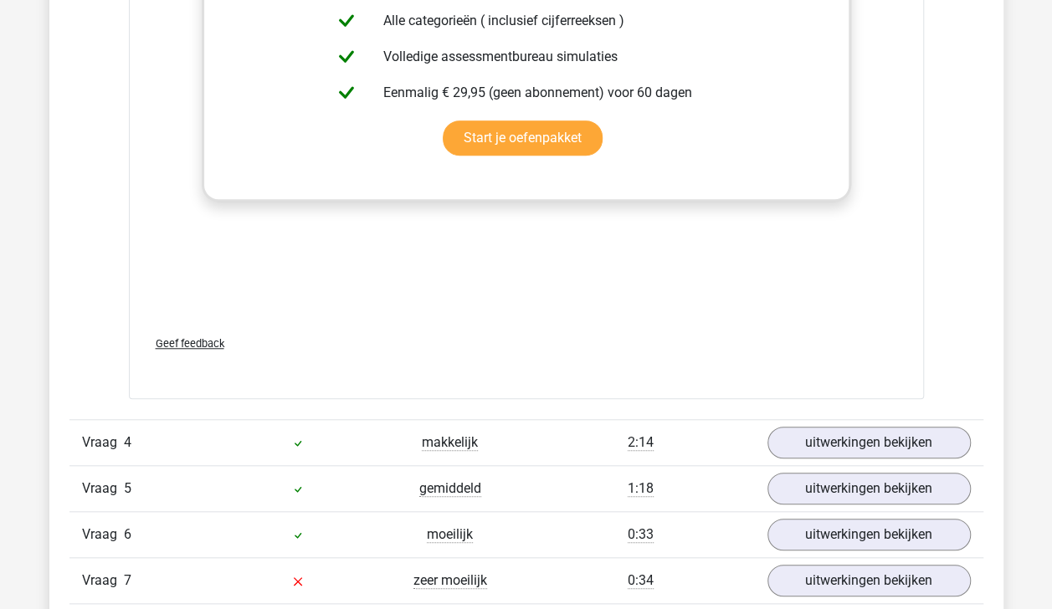
scroll to position [3682, 0]
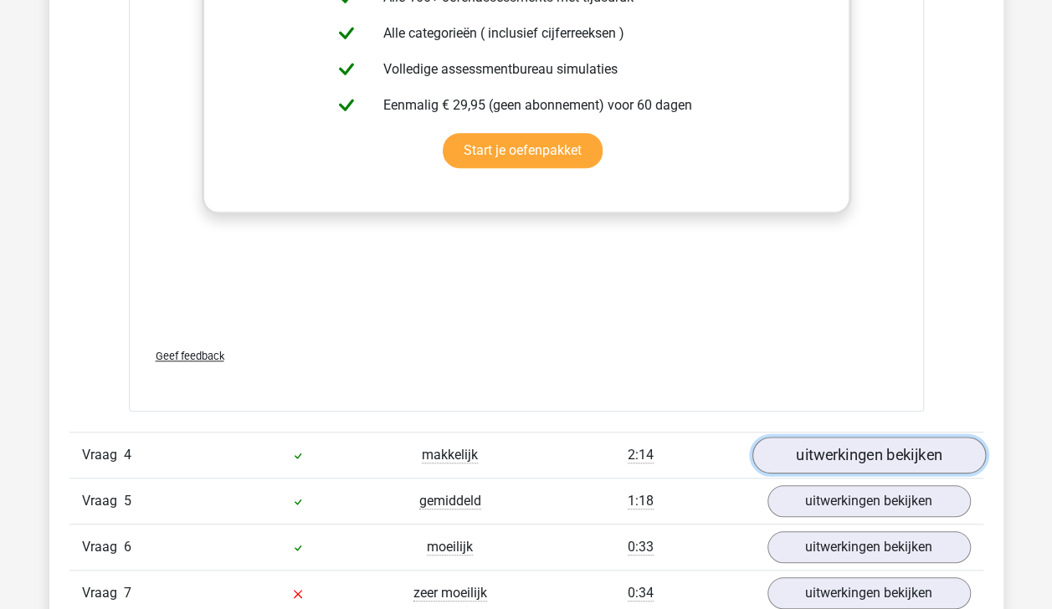
click at [940, 457] on link "uitwerkingen bekijken" at bounding box center [867, 455] width 233 height 37
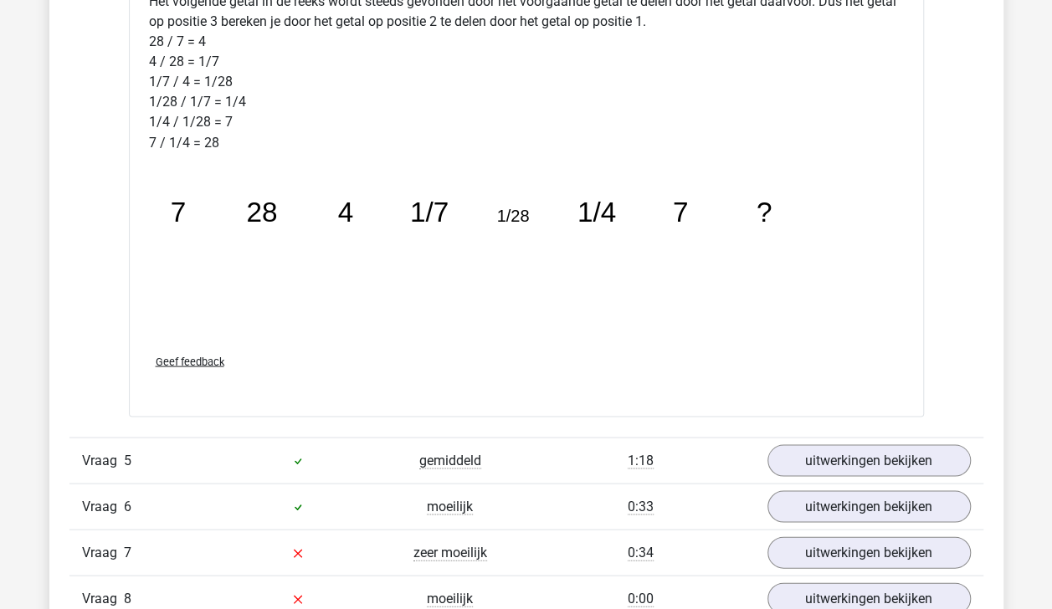
scroll to position [4616, 0]
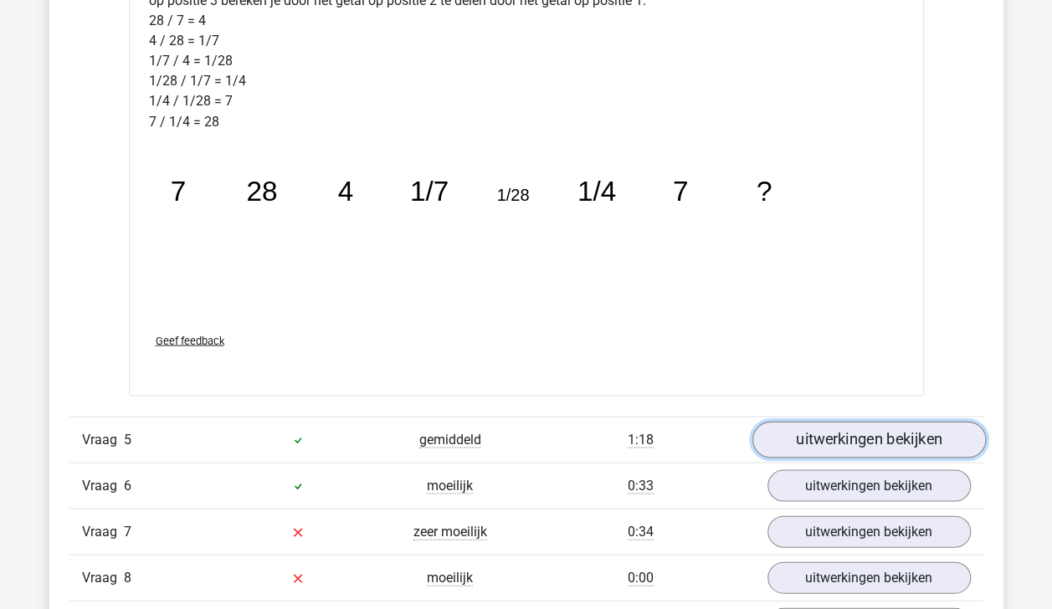
click at [908, 437] on link "uitwerkingen bekijken" at bounding box center [867, 439] width 233 height 37
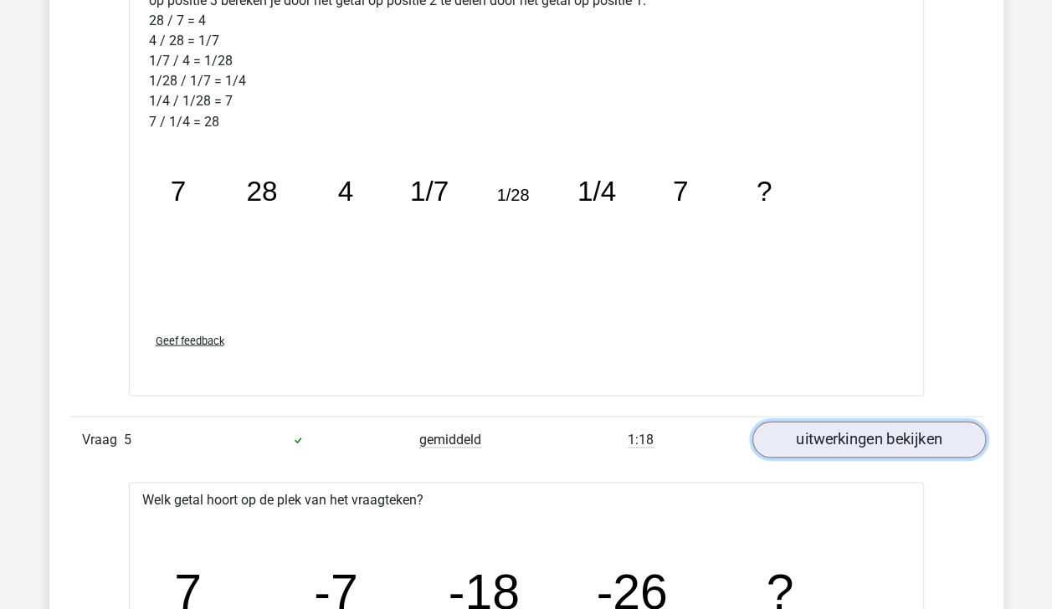
click at [908, 437] on link "uitwerkingen bekijken" at bounding box center [867, 439] width 233 height 37
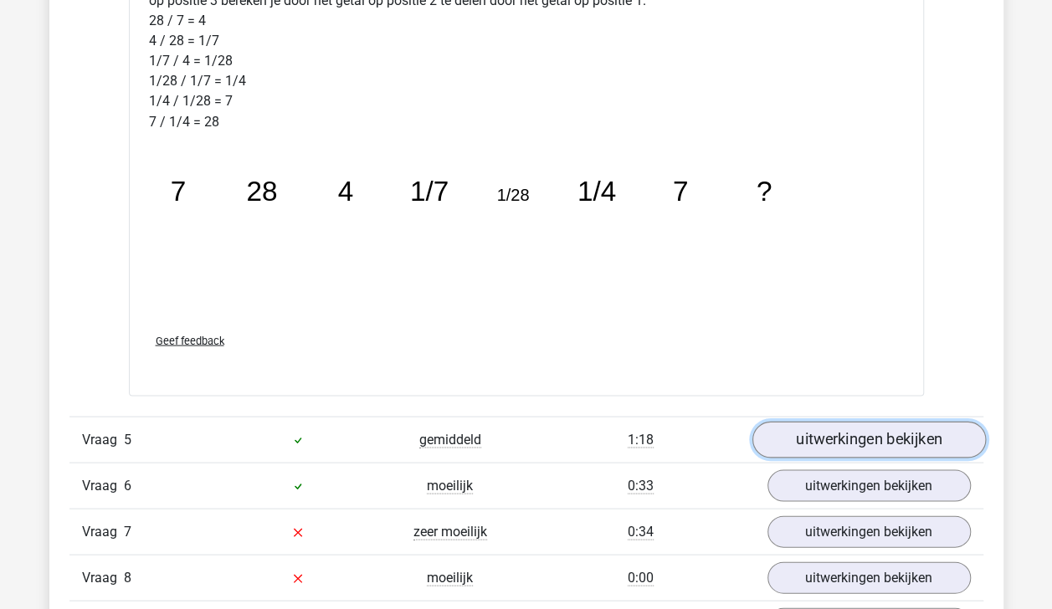
click at [913, 439] on link "uitwerkingen bekijken" at bounding box center [867, 439] width 233 height 37
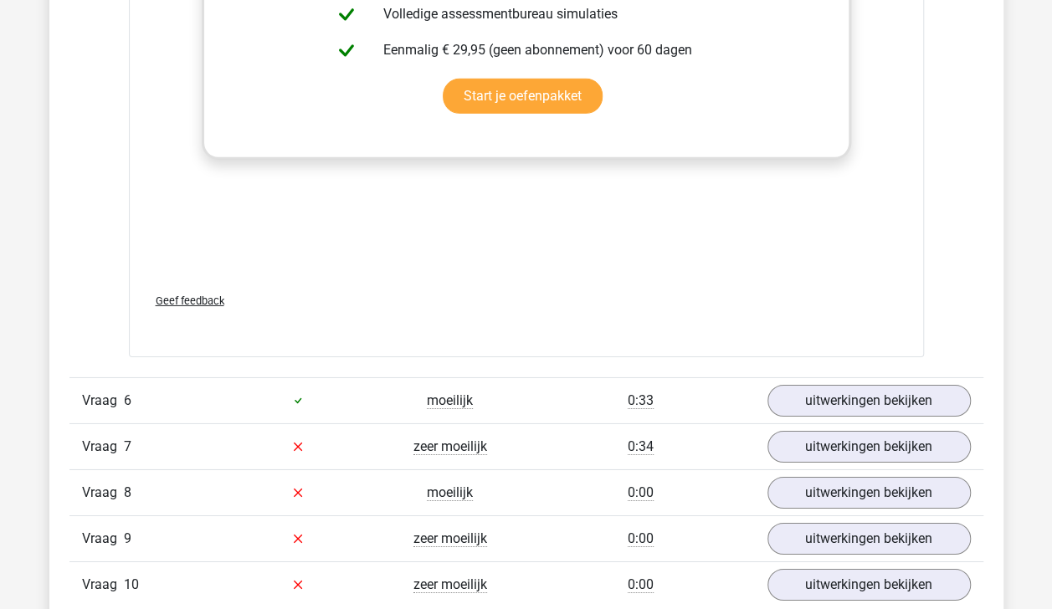
scroll to position [5741, 0]
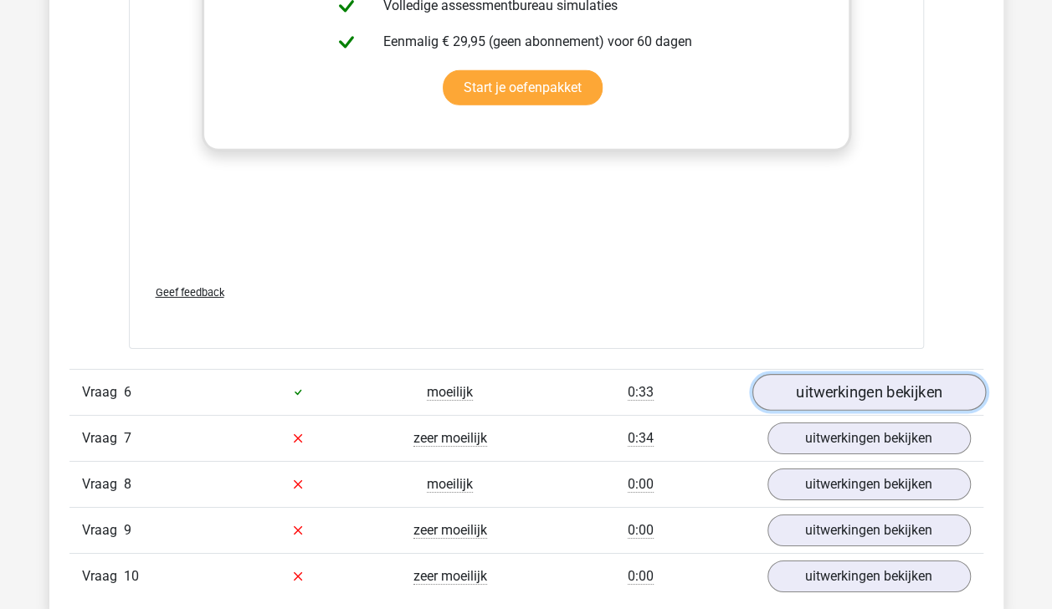
click at [842, 386] on link "uitwerkingen bekijken" at bounding box center [867, 392] width 233 height 37
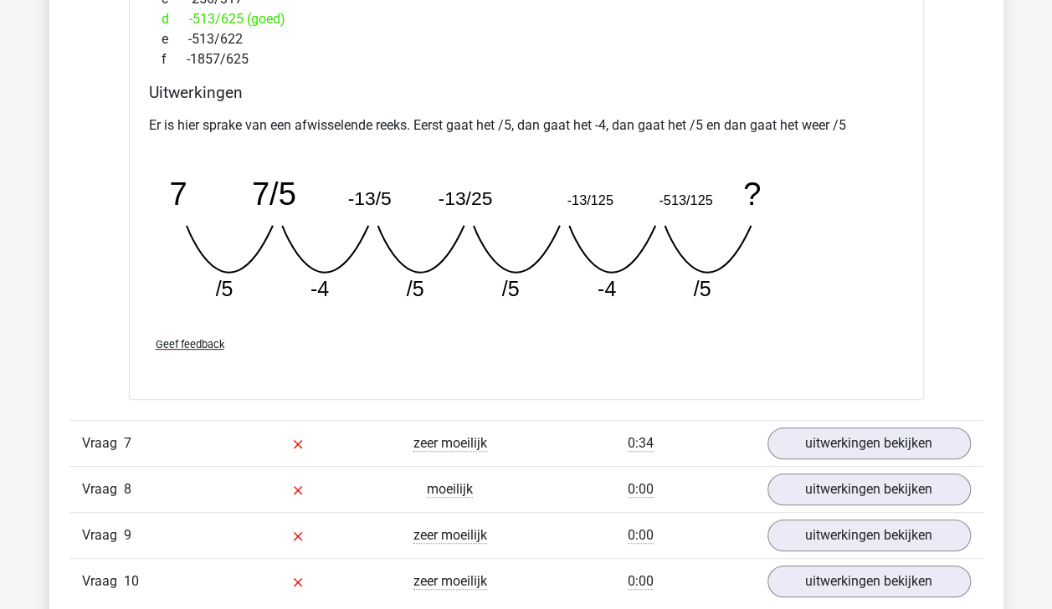
scroll to position [6475, 0]
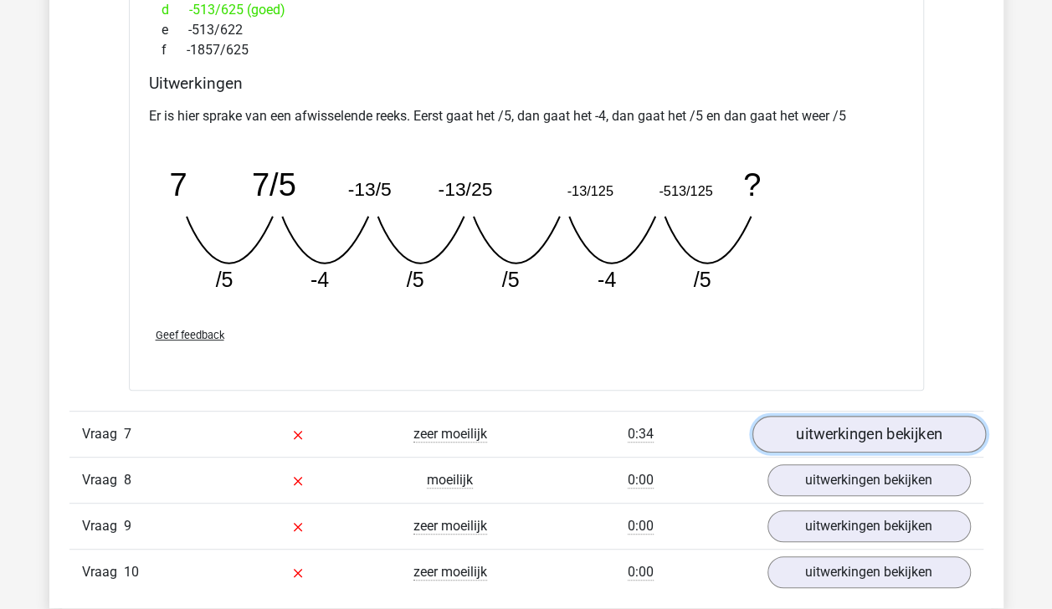
click at [859, 425] on link "uitwerkingen bekijken" at bounding box center [867, 434] width 233 height 37
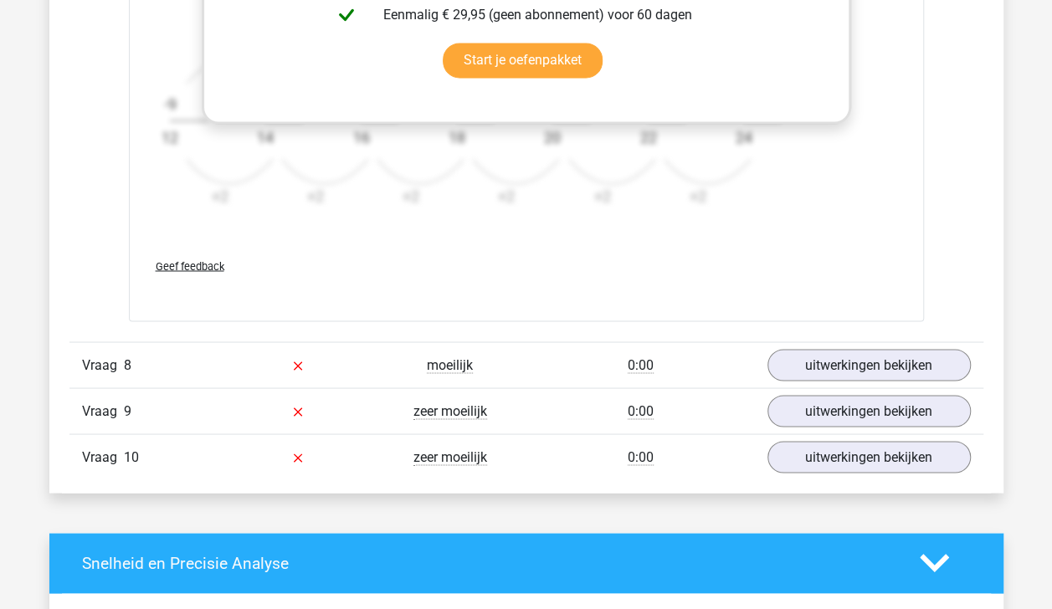
scroll to position [7662, 0]
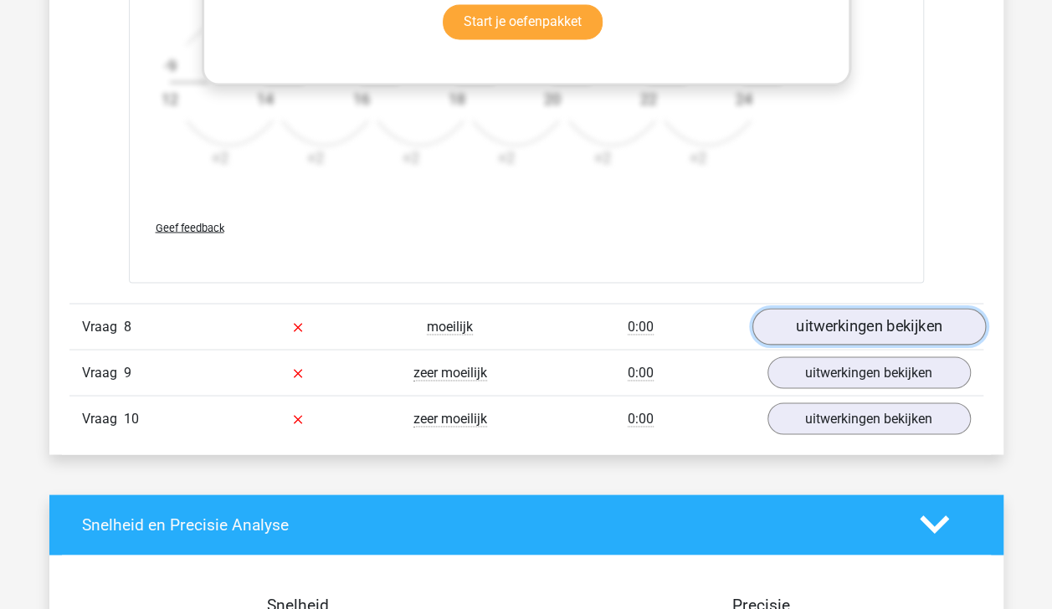
click at [832, 311] on link "uitwerkingen bekijken" at bounding box center [867, 326] width 233 height 37
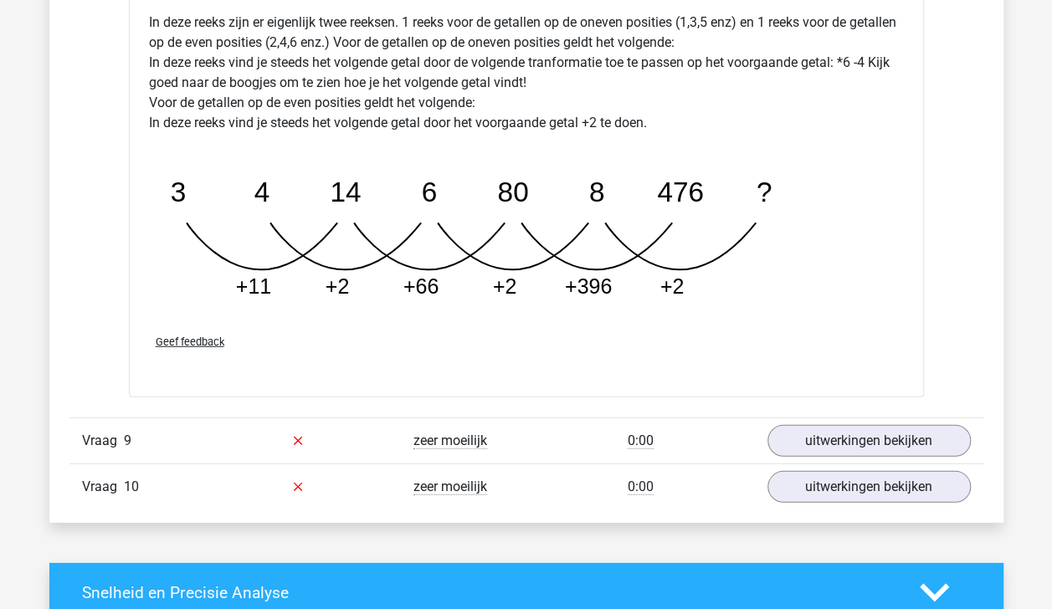
scroll to position [8435, 0]
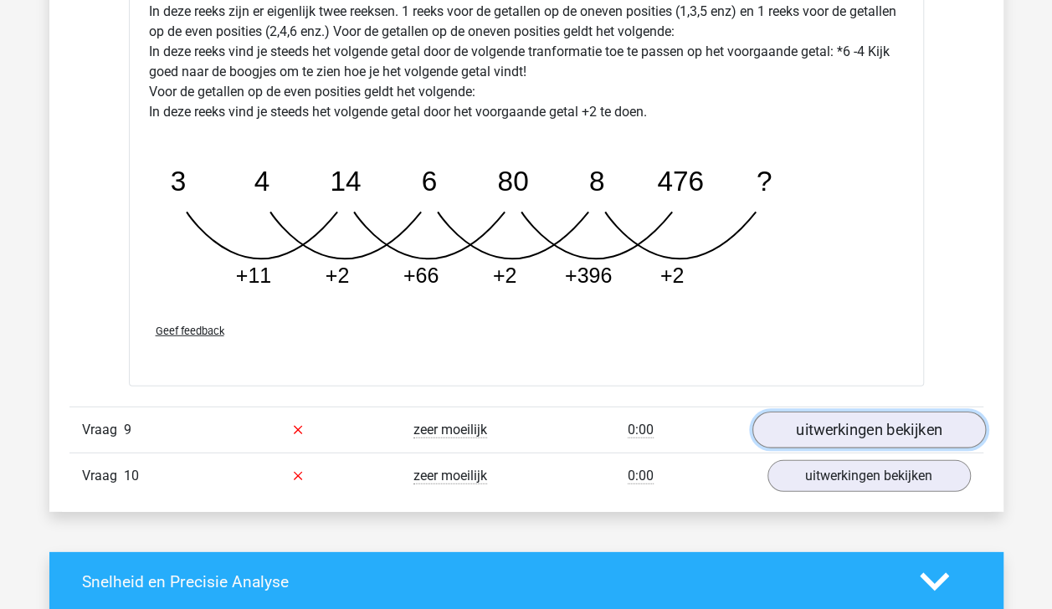
click at [880, 418] on link "uitwerkingen bekijken" at bounding box center [867, 430] width 233 height 37
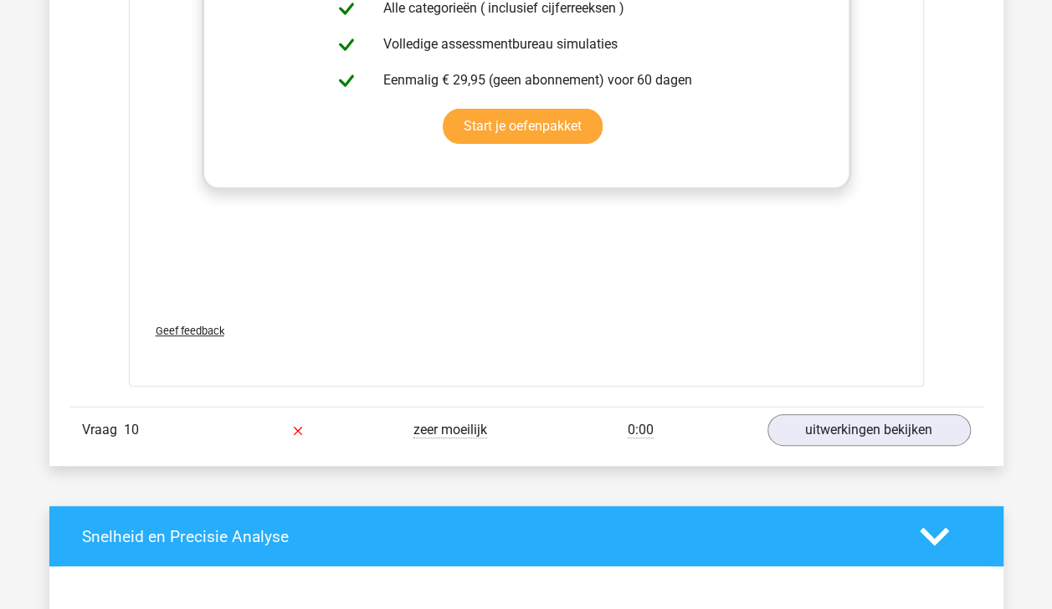
scroll to position [9536, 0]
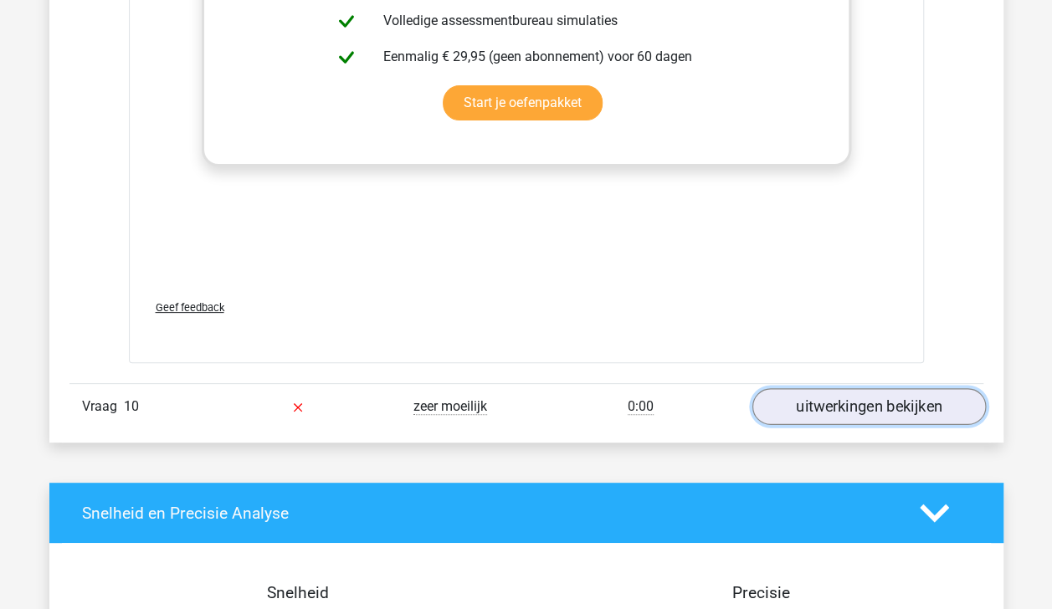
click at [857, 390] on link "uitwerkingen bekijken" at bounding box center [867, 407] width 233 height 37
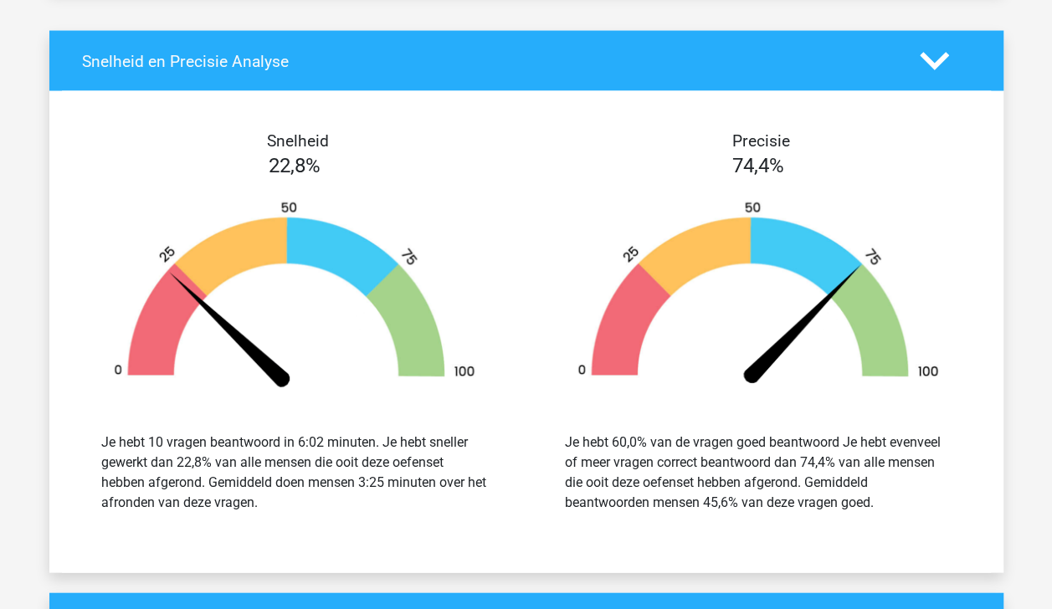
scroll to position [11009, 0]
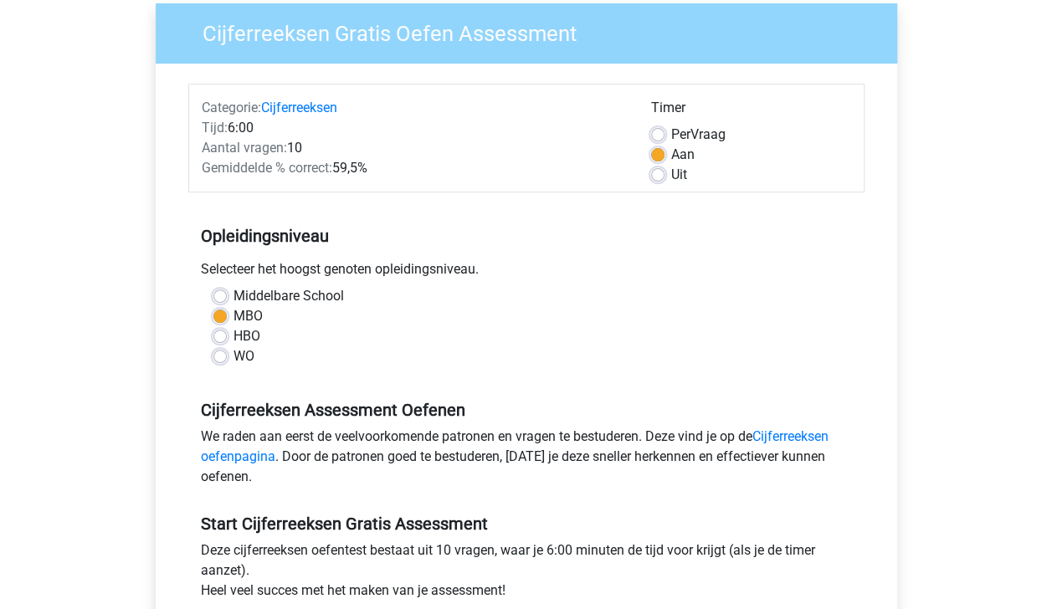
scroll to position [125, 0]
